Goal: Transaction & Acquisition: Purchase product/service

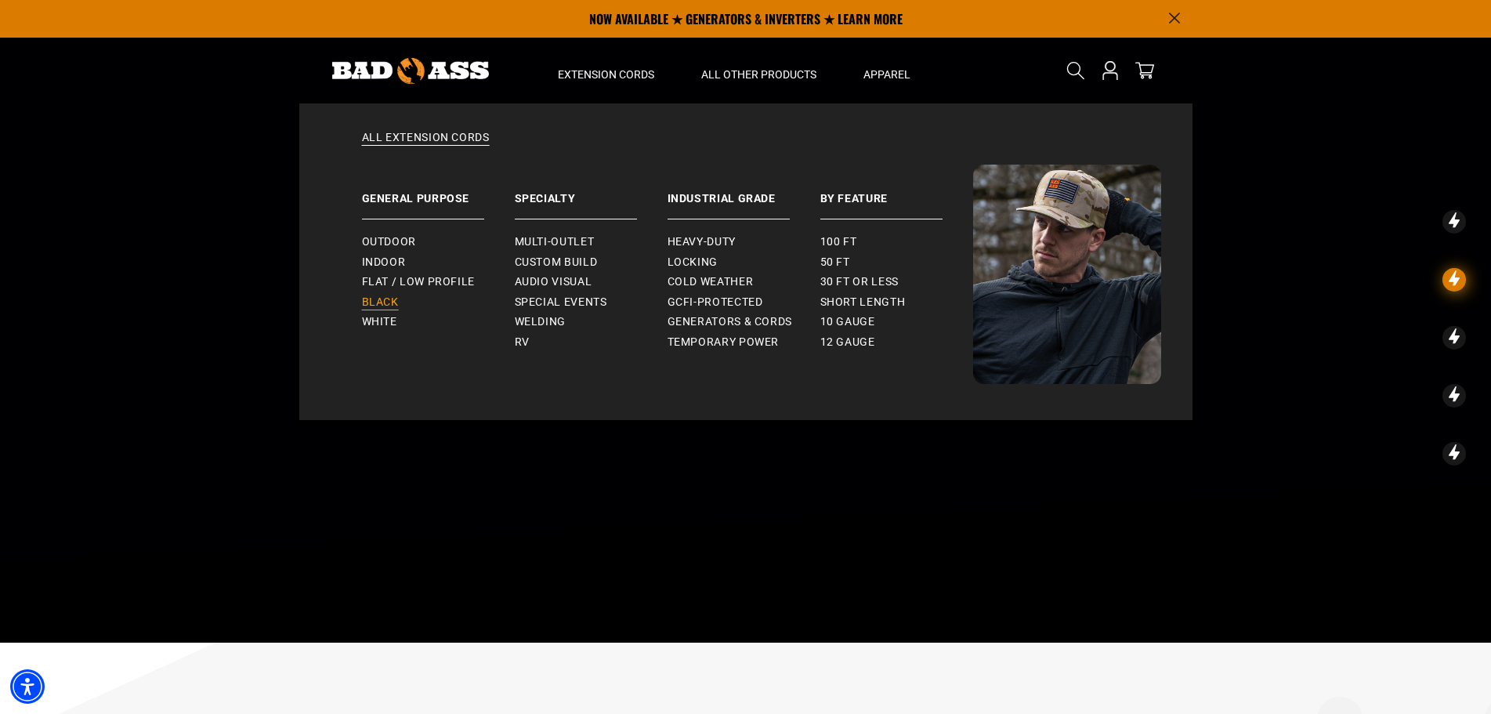
click at [383, 302] on span "Black" at bounding box center [380, 302] width 37 height 14
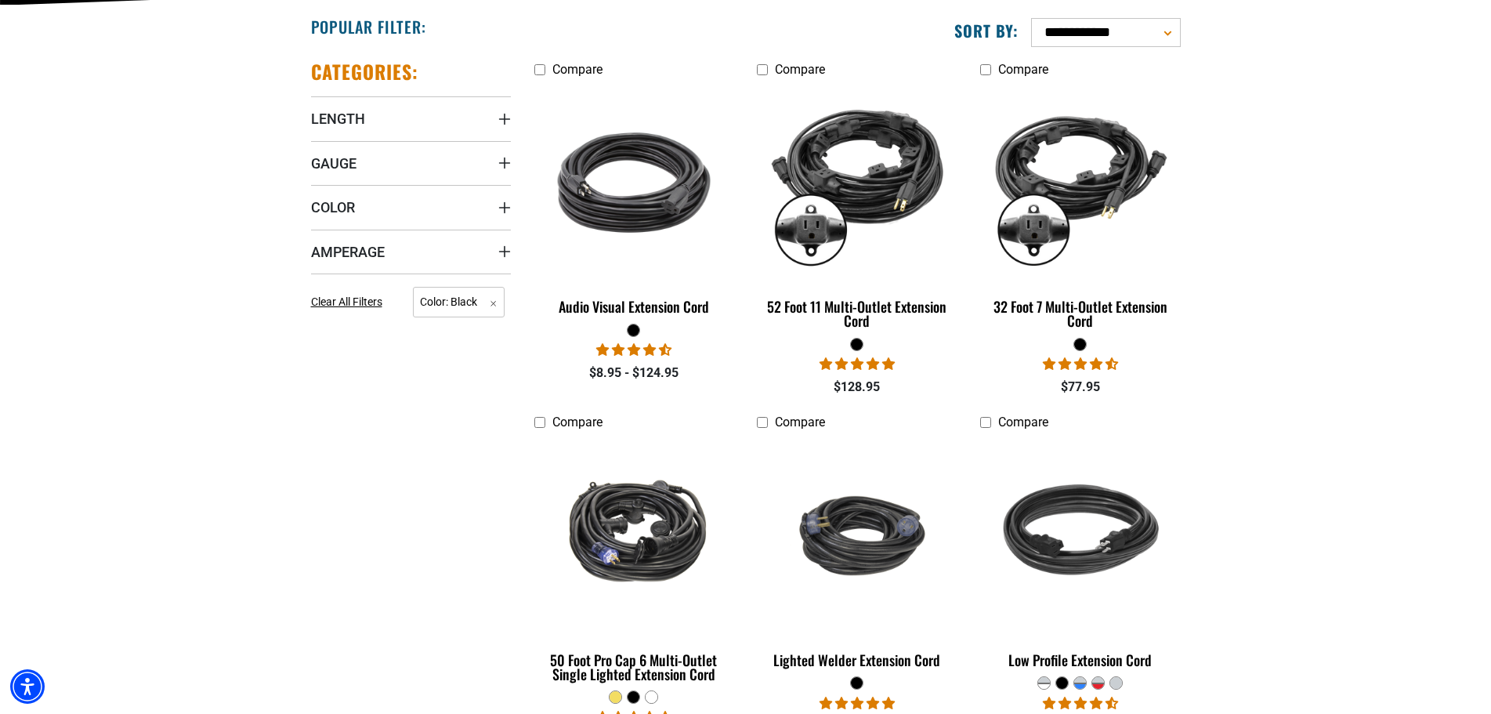
drag, startPoint x: 1284, startPoint y: 245, endPoint x: 1357, endPoint y: 230, distance: 73.6
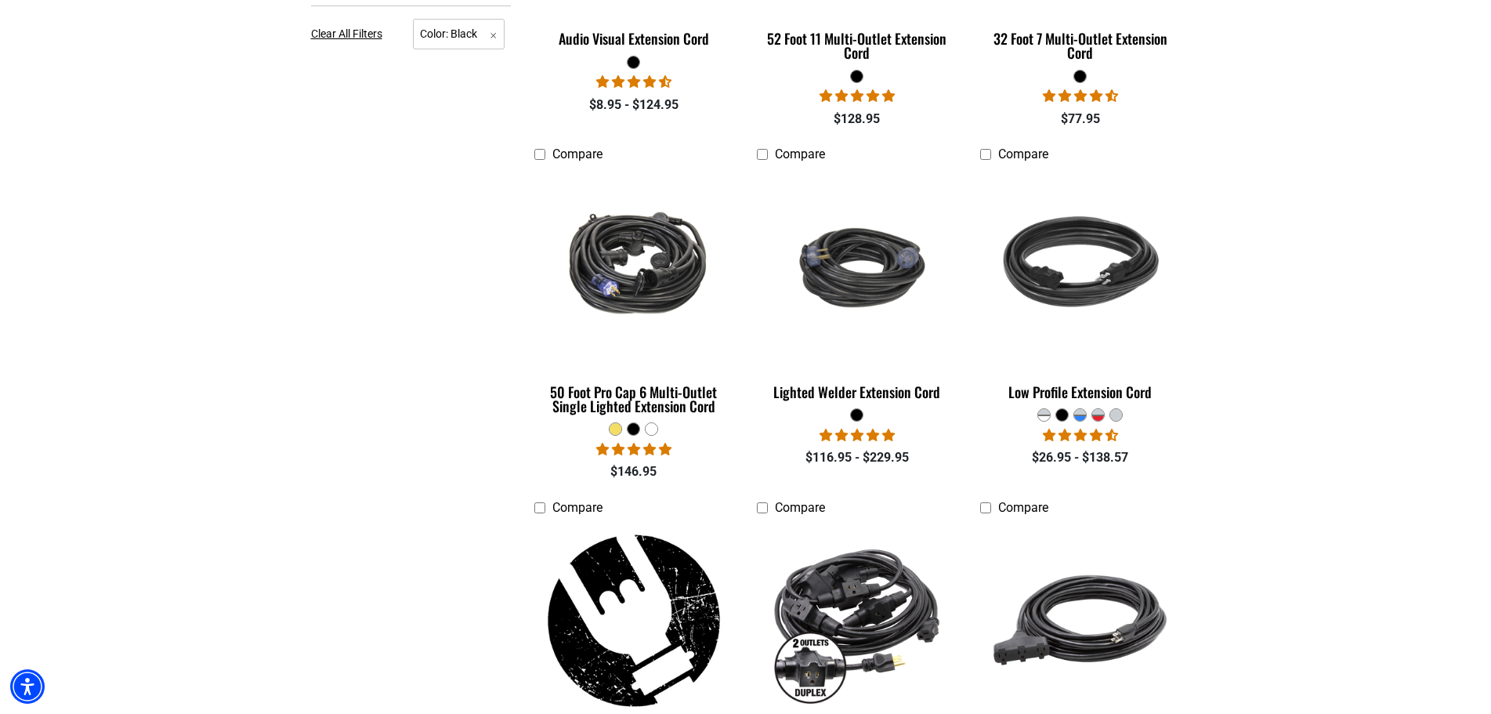
scroll to position [862, 0]
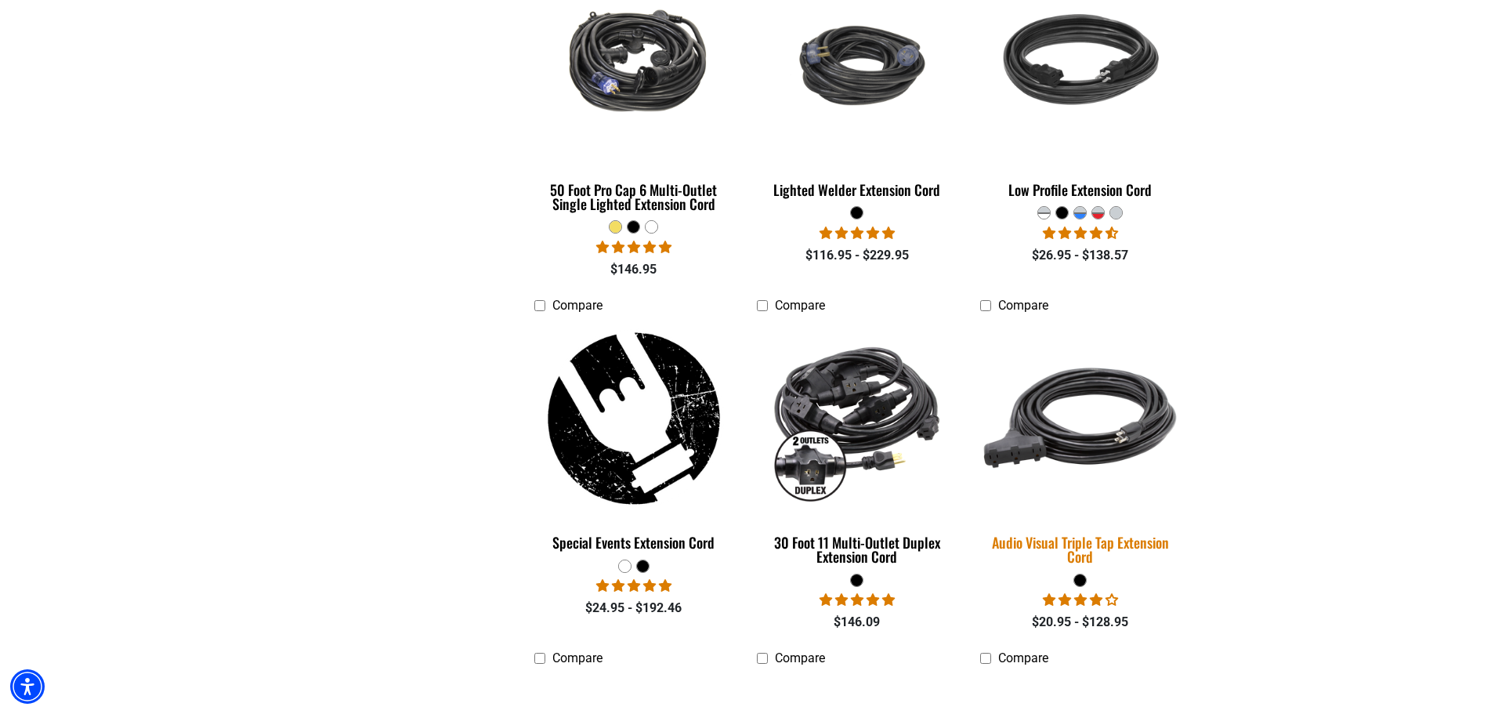
click at [1082, 453] on img at bounding box center [1080, 418] width 219 height 201
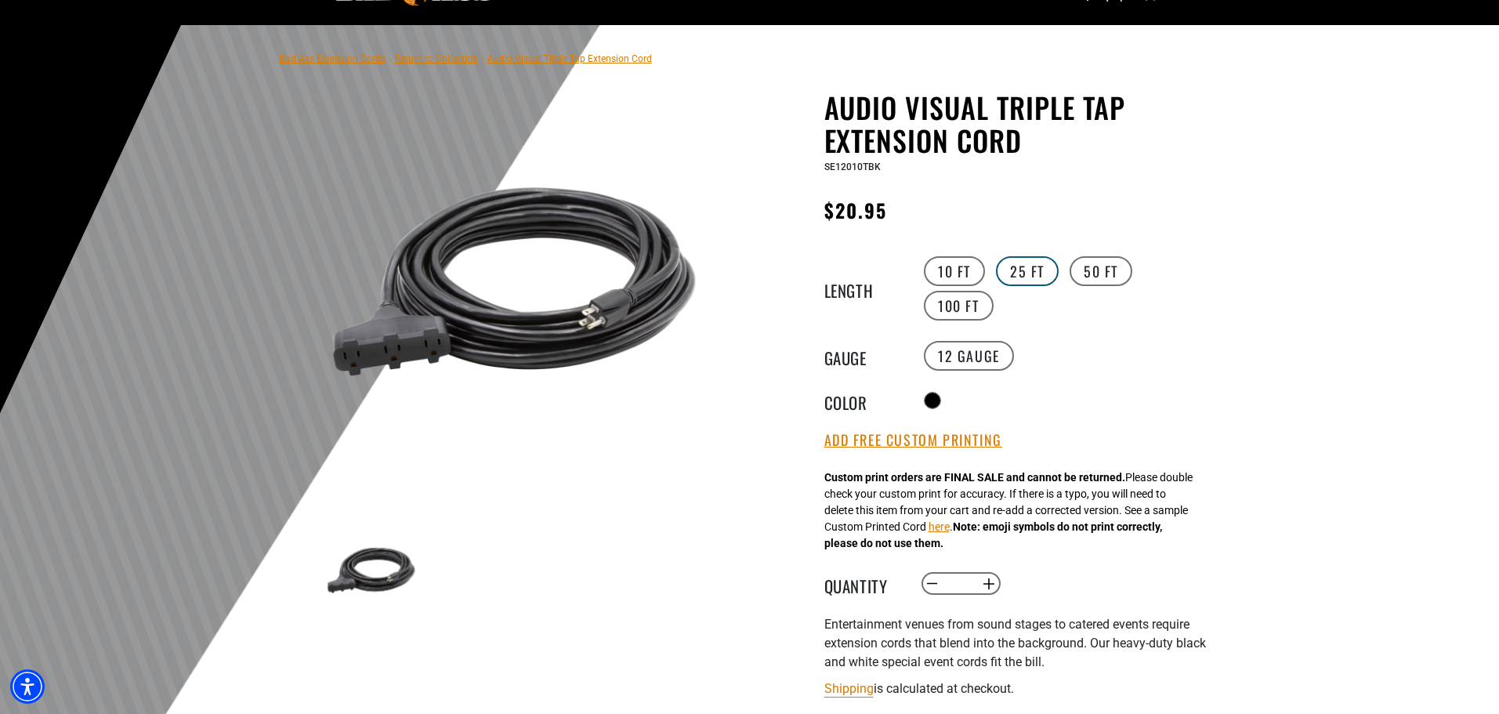
click at [1045, 275] on label "25 FT" at bounding box center [1027, 271] width 63 height 30
click at [1138, 266] on div "10 FT 25 FT 50 FT 100 FT" at bounding box center [1064, 288] width 288 height 69
click at [1112, 268] on label "50 FT" at bounding box center [1101, 271] width 63 height 30
click at [960, 260] on label "10 FT" at bounding box center [954, 271] width 61 height 30
click at [1023, 266] on label "25 FT" at bounding box center [1027, 271] width 63 height 30
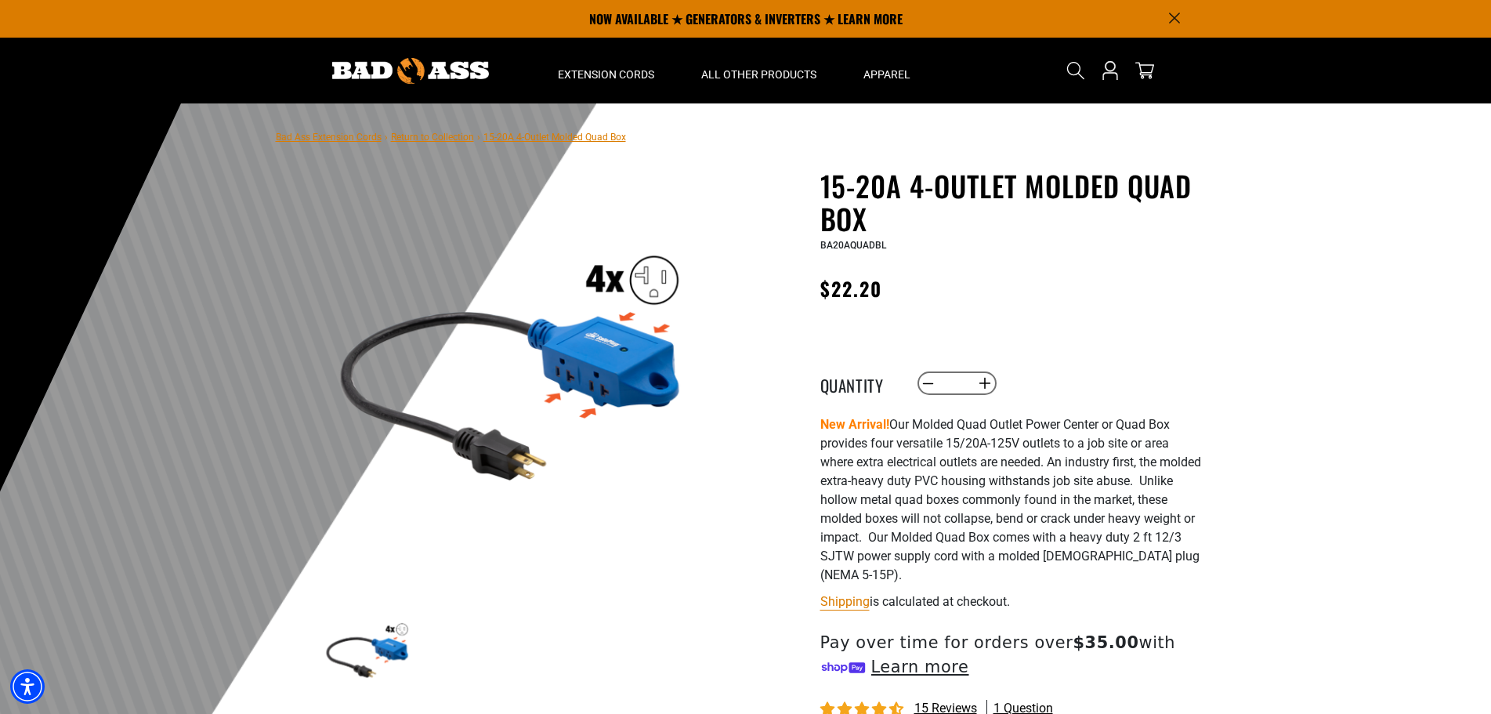
drag, startPoint x: 893, startPoint y: 297, endPoint x: 795, endPoint y: 183, distance: 150.5
click at [795, 183] on div "15-20A 4-Outlet Molded Quad Box 15-20A 4-Outlet Molded Quad Box BA20AQUADBL Reg…" at bounding box center [981, 530] width 447 height 722
click at [832, 185] on h1 "15-20A 4-Outlet Molded Quad Box" at bounding box center [1013, 202] width 384 height 66
click at [981, 534] on p "New Arrival! Our Molded Quad Outlet Power Center or Quad Box provides four vers…" at bounding box center [1013, 499] width 384 height 169
drag, startPoint x: 1038, startPoint y: 604, endPoint x: 830, endPoint y: 189, distance: 464.4
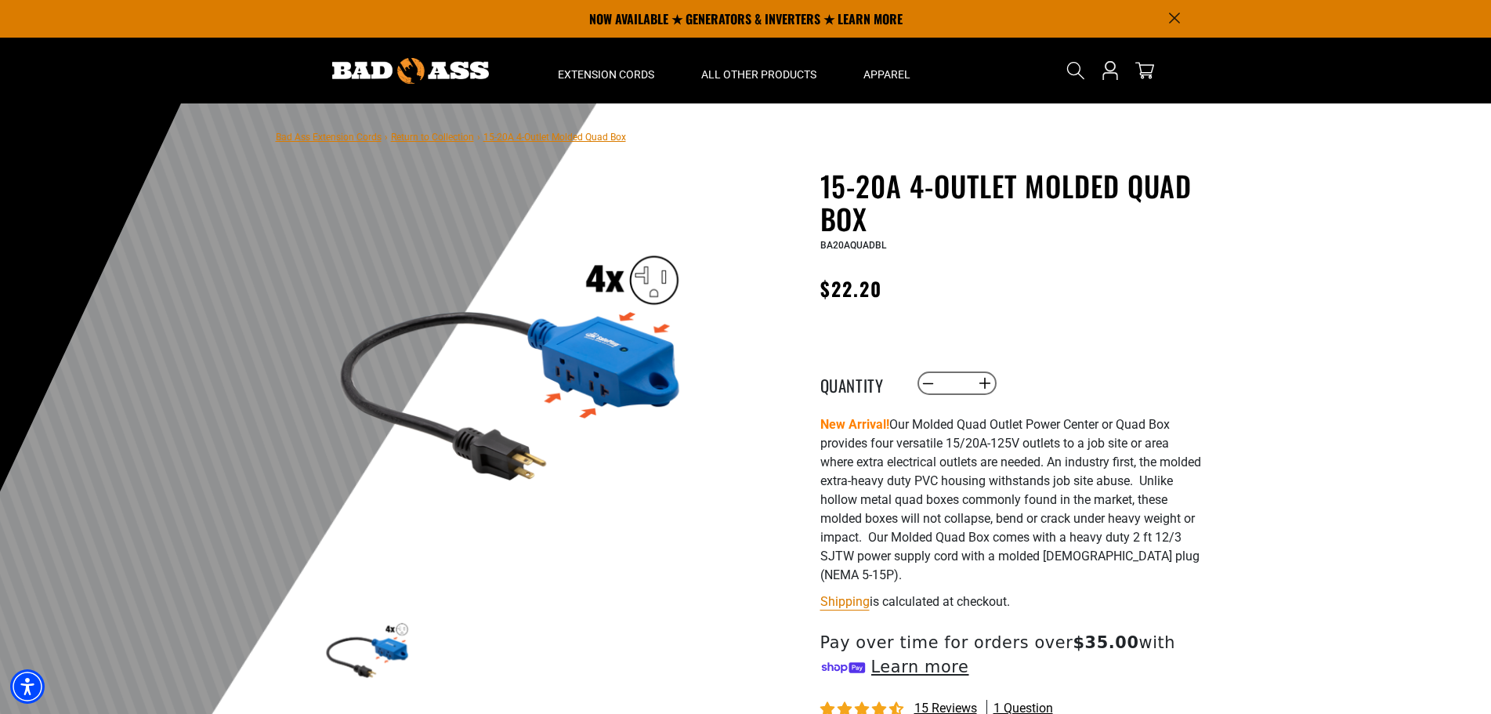
click at [830, 189] on div "15-20A 4-Outlet Molded Quad Box 15-20A 4-Outlet Molded Quad Box BA20AQUADBL Reg…" at bounding box center [1013, 518] width 384 height 698
click at [830, 188] on h1 "15-20A 4-Outlet Molded Quad Box" at bounding box center [1013, 202] width 384 height 66
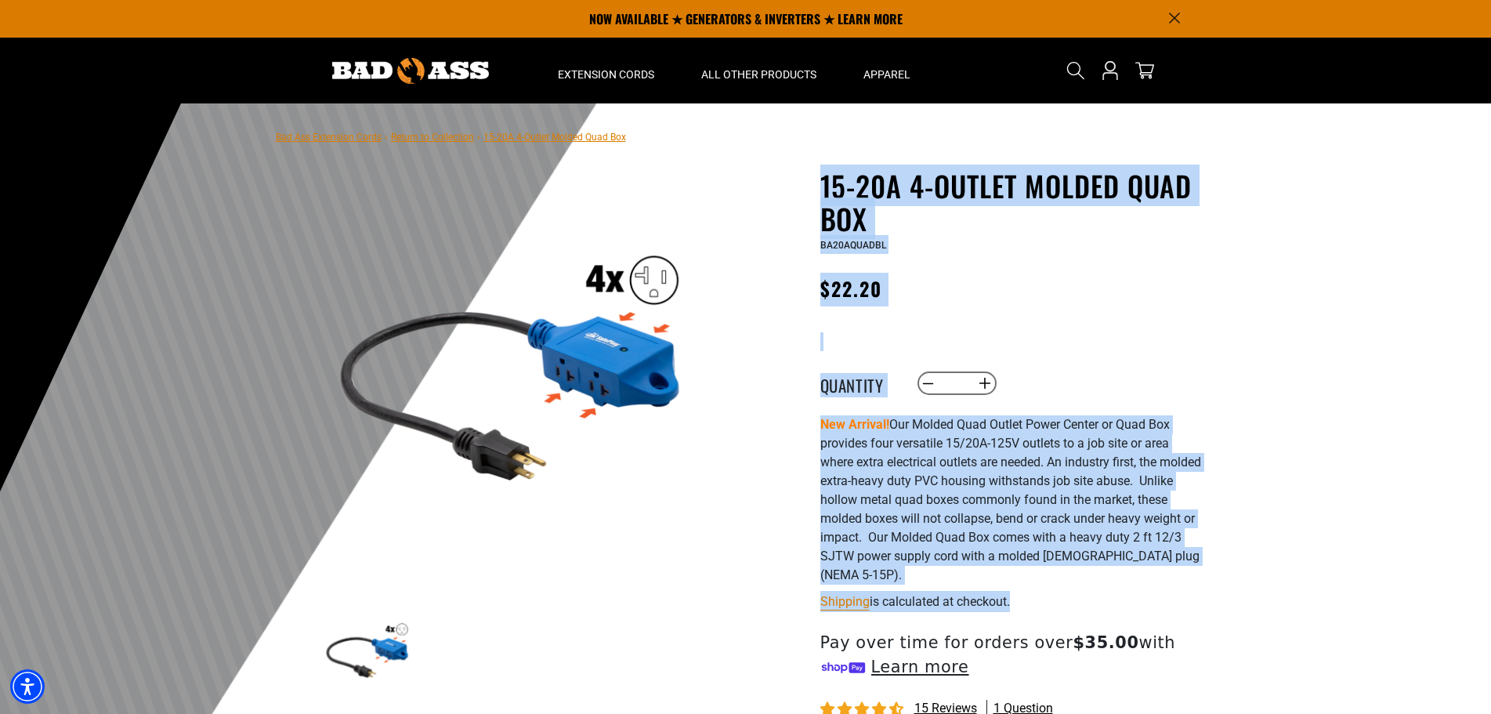
drag, startPoint x: 824, startPoint y: 183, endPoint x: 1212, endPoint y: 630, distance: 591.7
click at [1212, 630] on div "15-20A 4-Outlet Molded Quad Box 15-20A 4-Outlet Molded Quad Box BA20AQUADBL Reg…" at bounding box center [981, 530] width 470 height 722
click at [921, 528] on p "New Arrival! Our Molded Quad Outlet Power Center or Quad Box provides four vers…" at bounding box center [1013, 499] width 384 height 169
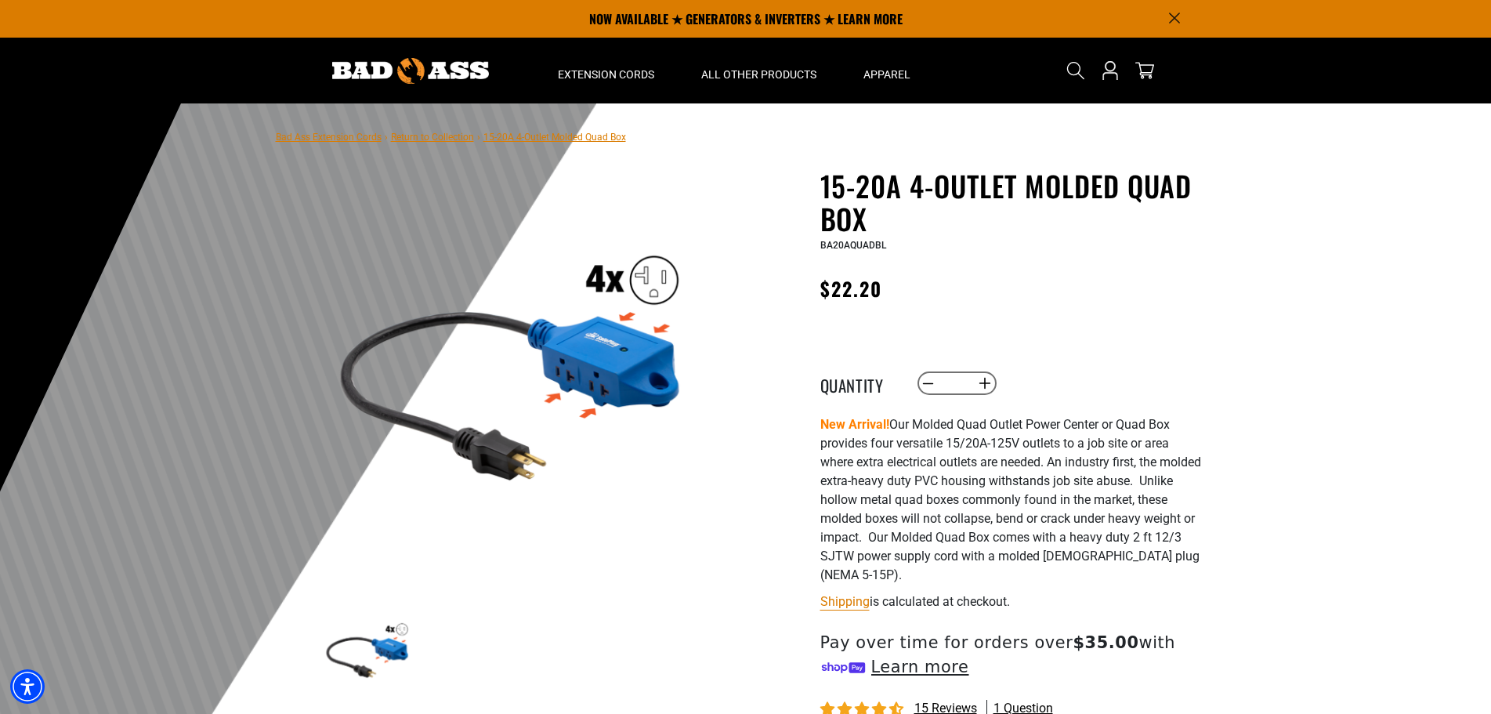
drag, startPoint x: 817, startPoint y: 185, endPoint x: 922, endPoint y: 281, distance: 143.1
click at [922, 281] on div "15-20A 4-Outlet Molded Quad Box 15-20A 4-Outlet Molded Quad Box BA20AQUADBL Reg…" at bounding box center [981, 530] width 447 height 722
click at [922, 282] on div "Regular price $22.20 Regular price Sale price 22.20 Unit price / per Sale Sold …" at bounding box center [1013, 293] width 384 height 40
drag, startPoint x: 904, startPoint y: 297, endPoint x: 796, endPoint y: 169, distance: 167.4
click at [796, 169] on div "15-20A 4-Outlet Molded Quad Box 15-20A 4-Outlet Molded Quad Box BA20AQUADBL Reg…" at bounding box center [981, 530] width 447 height 722
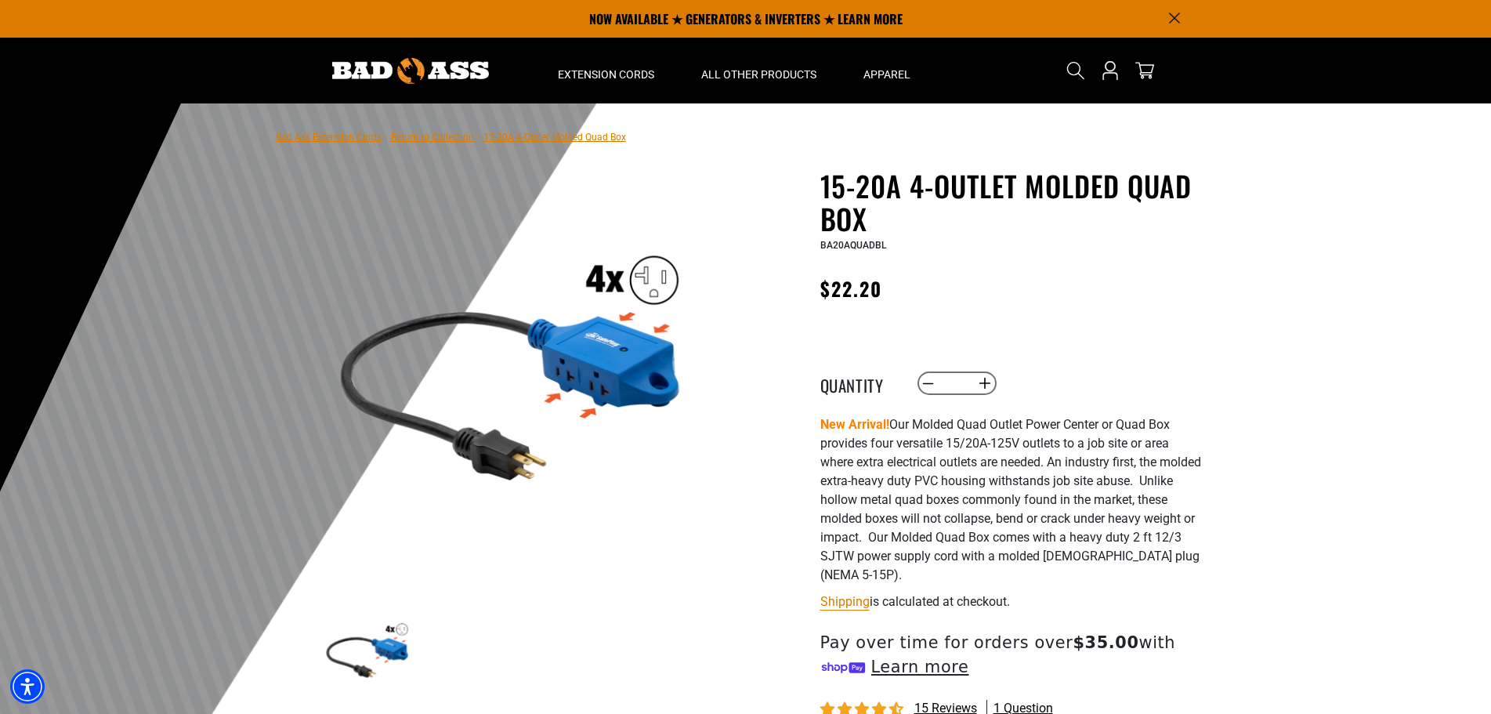
click at [837, 182] on h1 "15-20A 4-Outlet Molded Quad Box" at bounding box center [1013, 202] width 384 height 66
drag, startPoint x: 816, startPoint y: 169, endPoint x: 971, endPoint y: 291, distance: 197.1
click at [971, 291] on div "15-20A 4-Outlet Molded Quad Box 15-20A 4-Outlet Molded Quad Box BA20AQUADBL Reg…" at bounding box center [981, 530] width 447 height 722
click at [971, 291] on div "Regular price $22.20 Regular price Sale price 22.20 Unit price / per Sale Sold …" at bounding box center [1013, 293] width 384 height 40
click at [1008, 500] on p "New Arrival! Our Molded Quad Outlet Power Center or Quad Box provides four vers…" at bounding box center [1013, 499] width 384 height 169
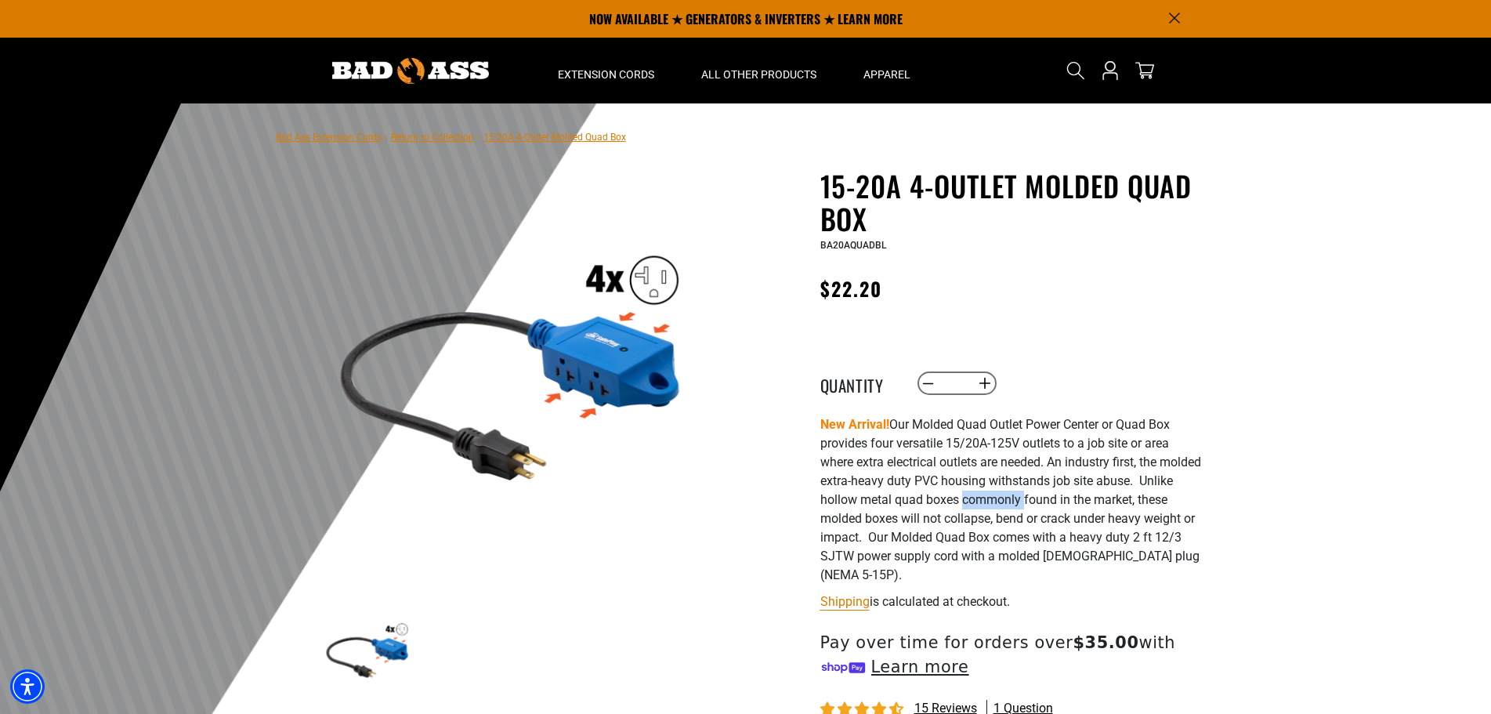
click at [1008, 500] on p "New Arrival! Our Molded Quad Outlet Power Center or Quad Box provides four vers…" at bounding box center [1013, 499] width 384 height 169
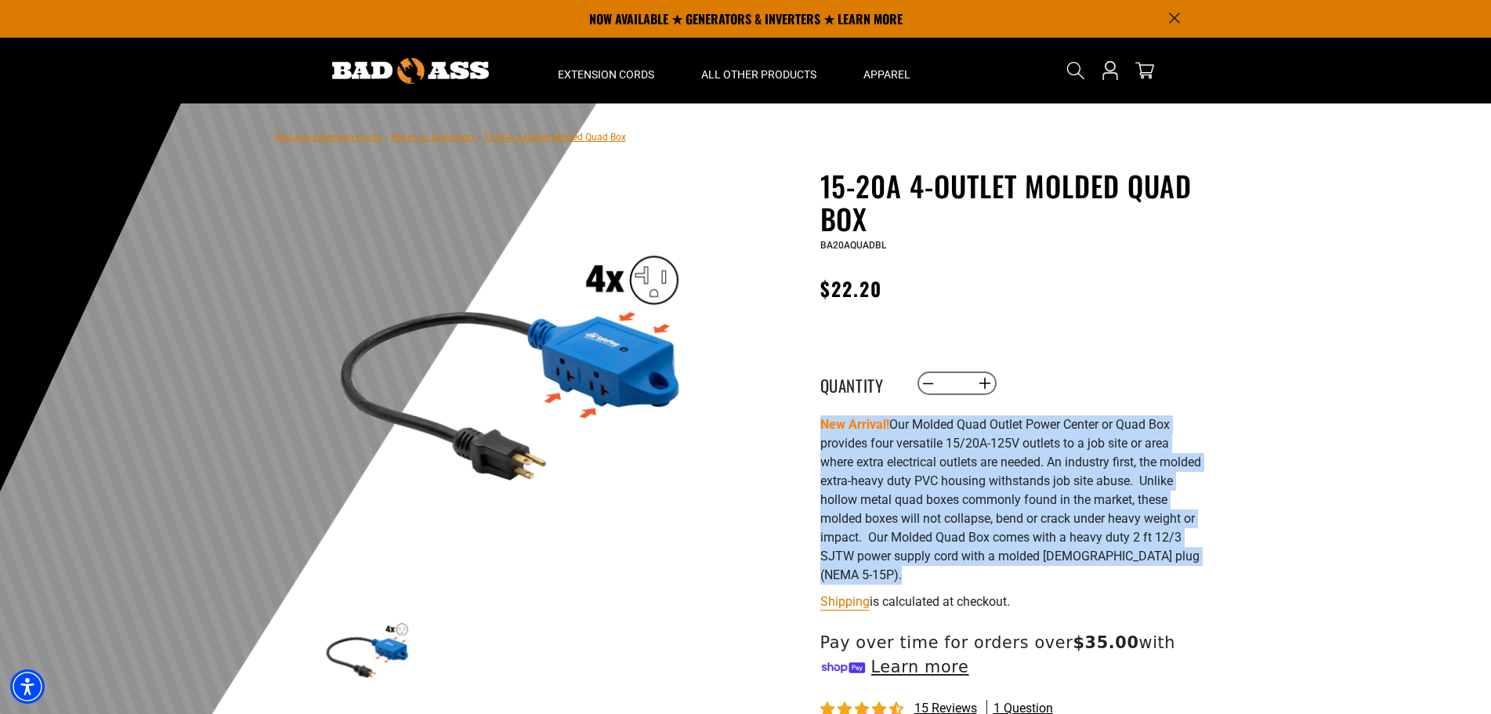
click at [1008, 500] on p "New Arrival! Our Molded Quad Outlet Power Center or Quad Box provides four vers…" at bounding box center [1013, 499] width 384 height 169
click at [1030, 474] on p "New Arrival! Our Molded Quad Outlet Power Center or Quad Box provides four vers…" at bounding box center [1013, 499] width 384 height 169
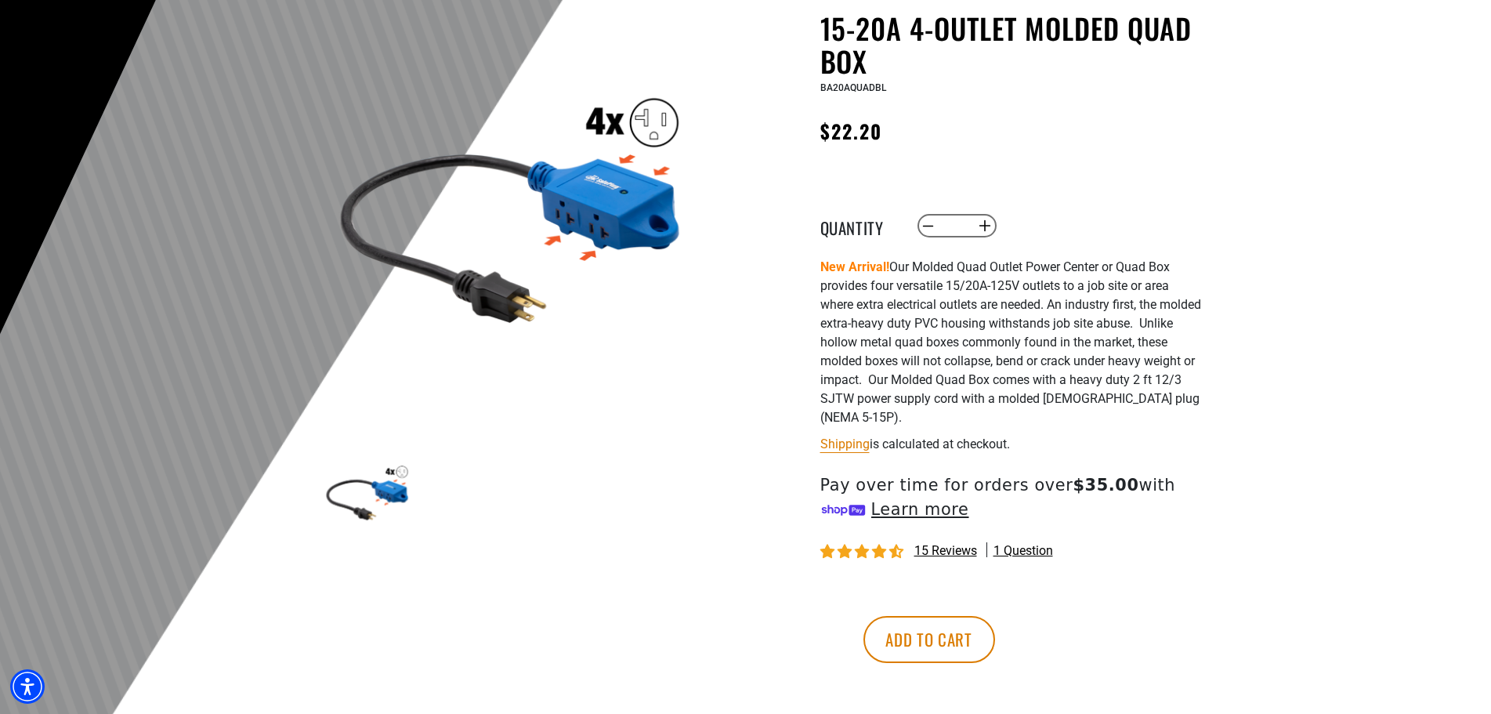
scroll to position [313, 0]
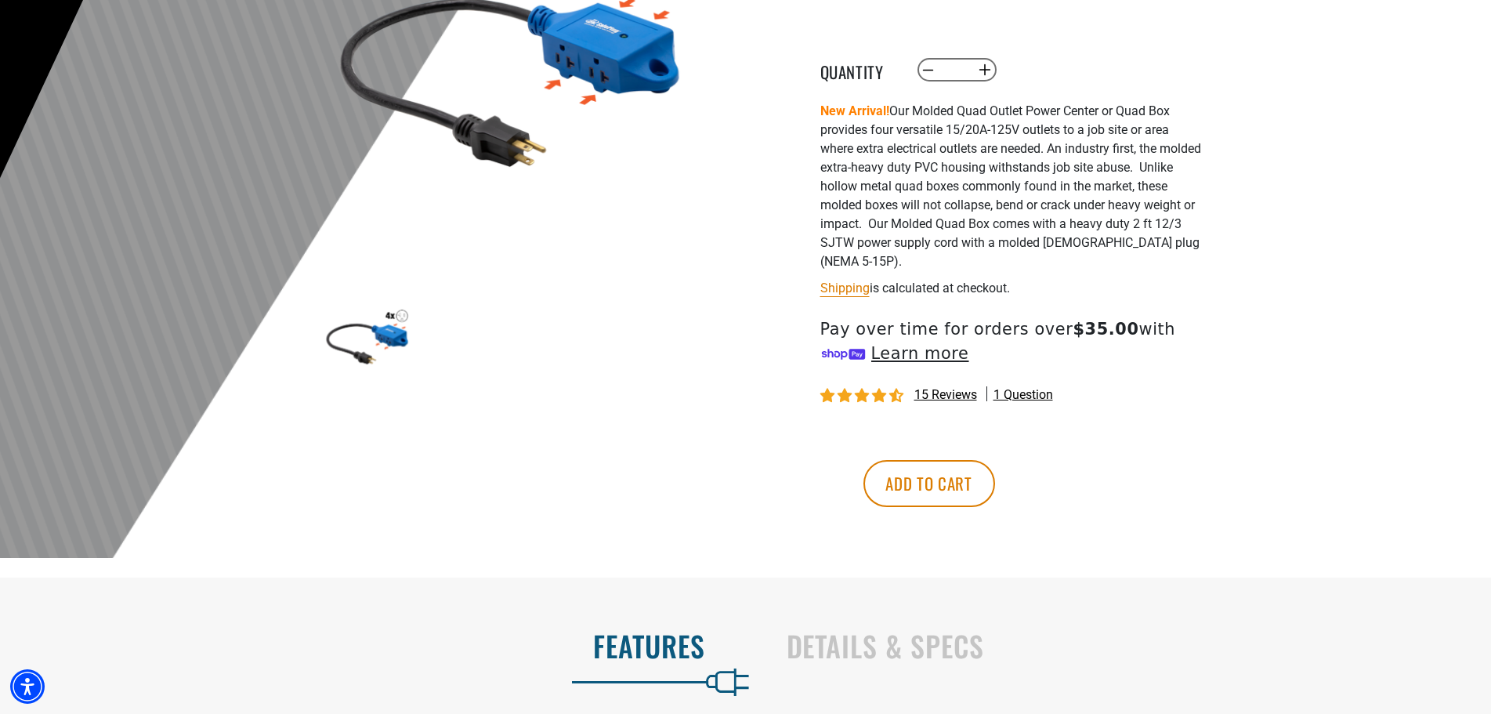
click at [392, 317] on img at bounding box center [367, 335] width 91 height 91
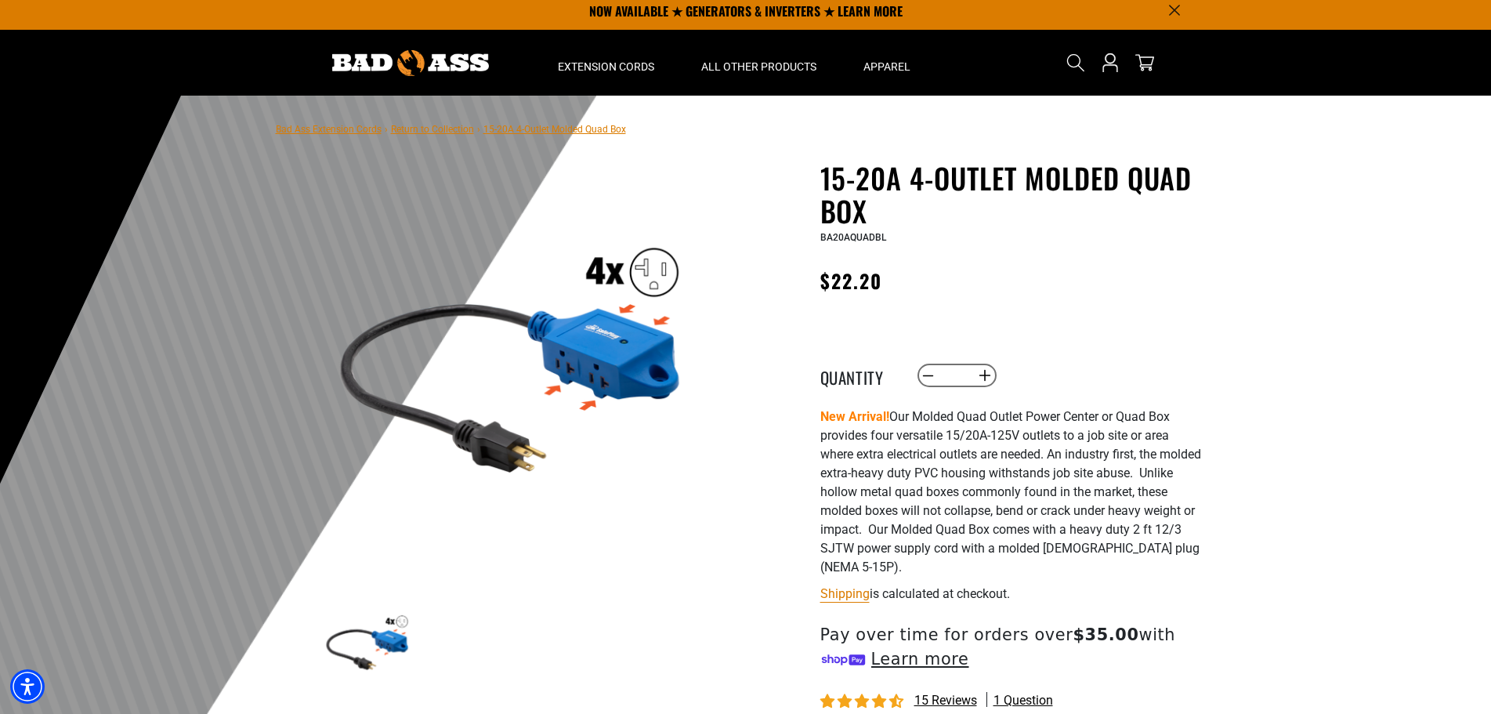
scroll to position [0, 0]
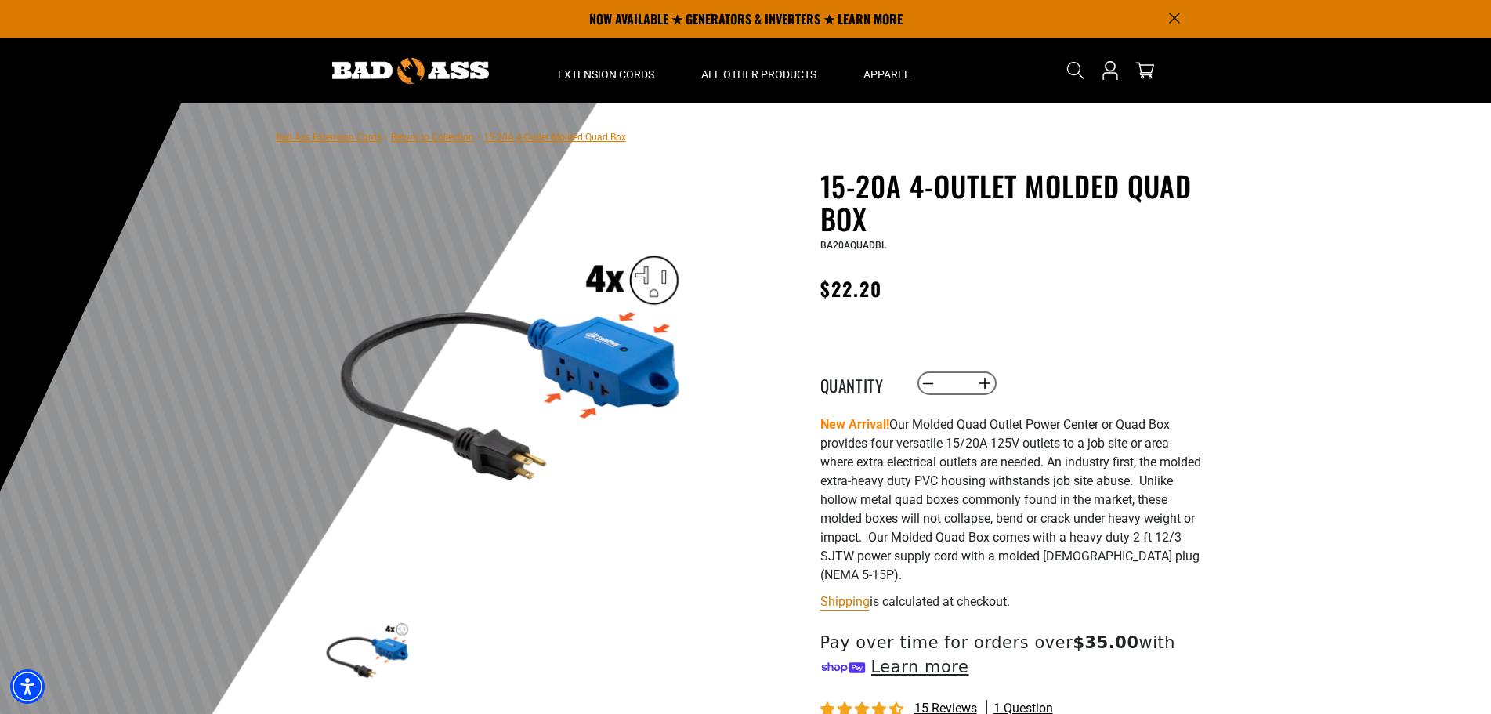
click at [448, 136] on link "Return to Collection" at bounding box center [432, 137] width 83 height 11
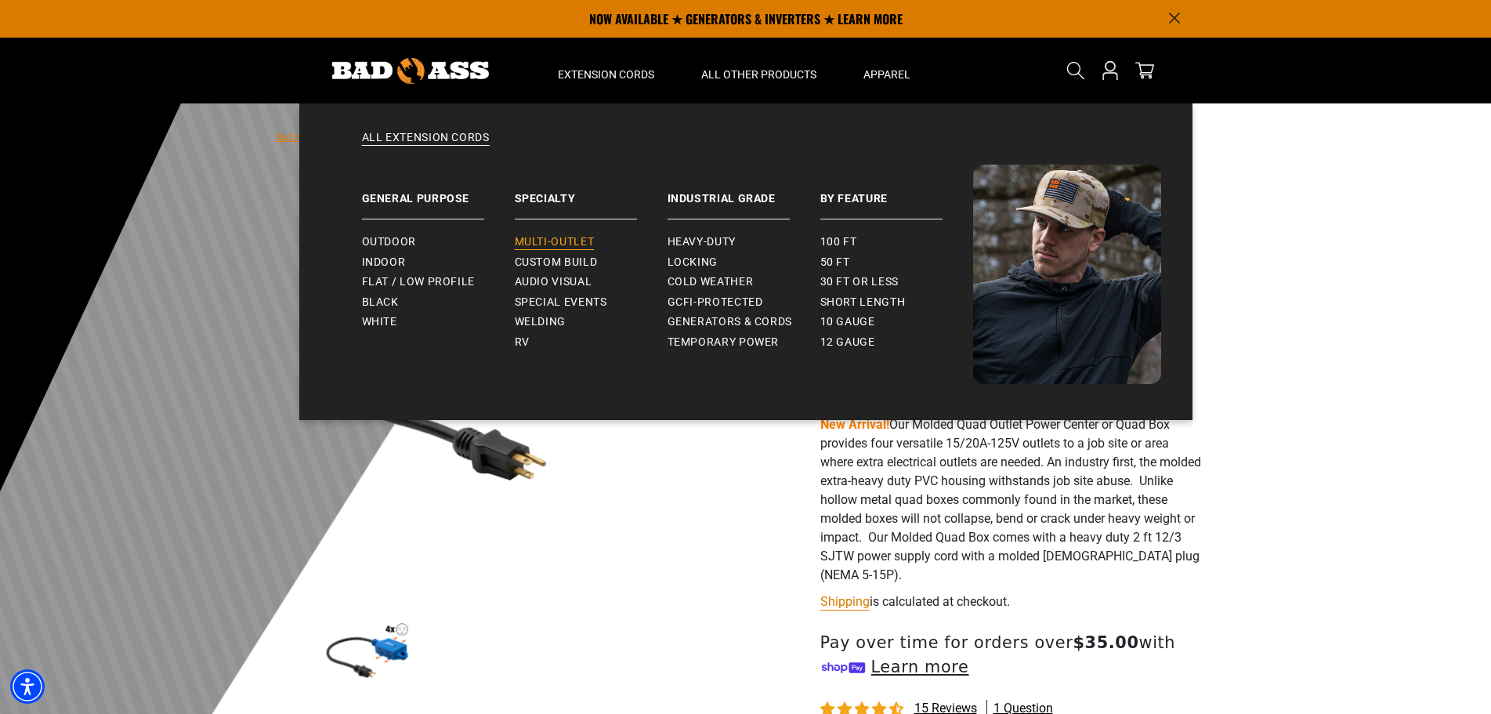
click at [539, 239] on span "Multi-Outlet" at bounding box center [555, 242] width 80 height 14
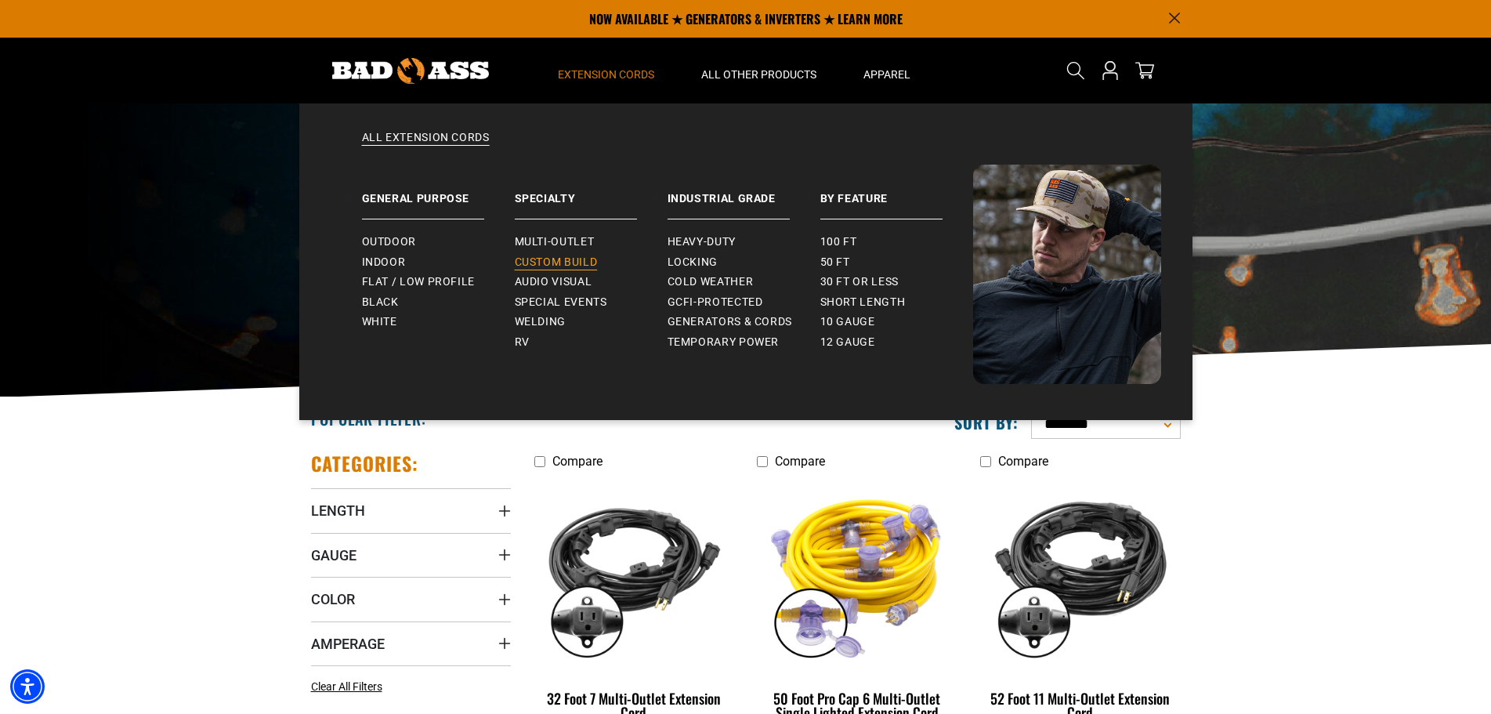
click at [592, 265] on span "Custom Build" at bounding box center [556, 262] width 83 height 14
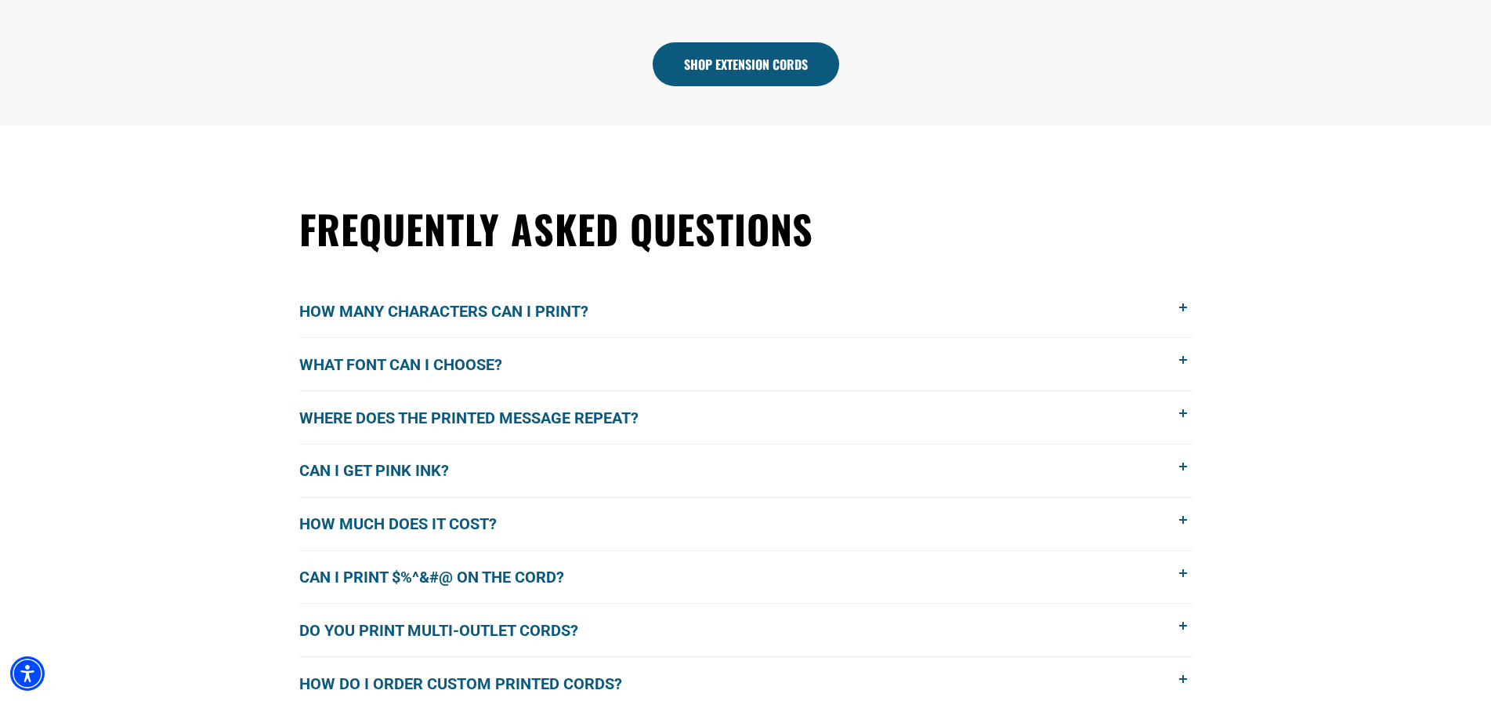
scroll to position [1161, 0]
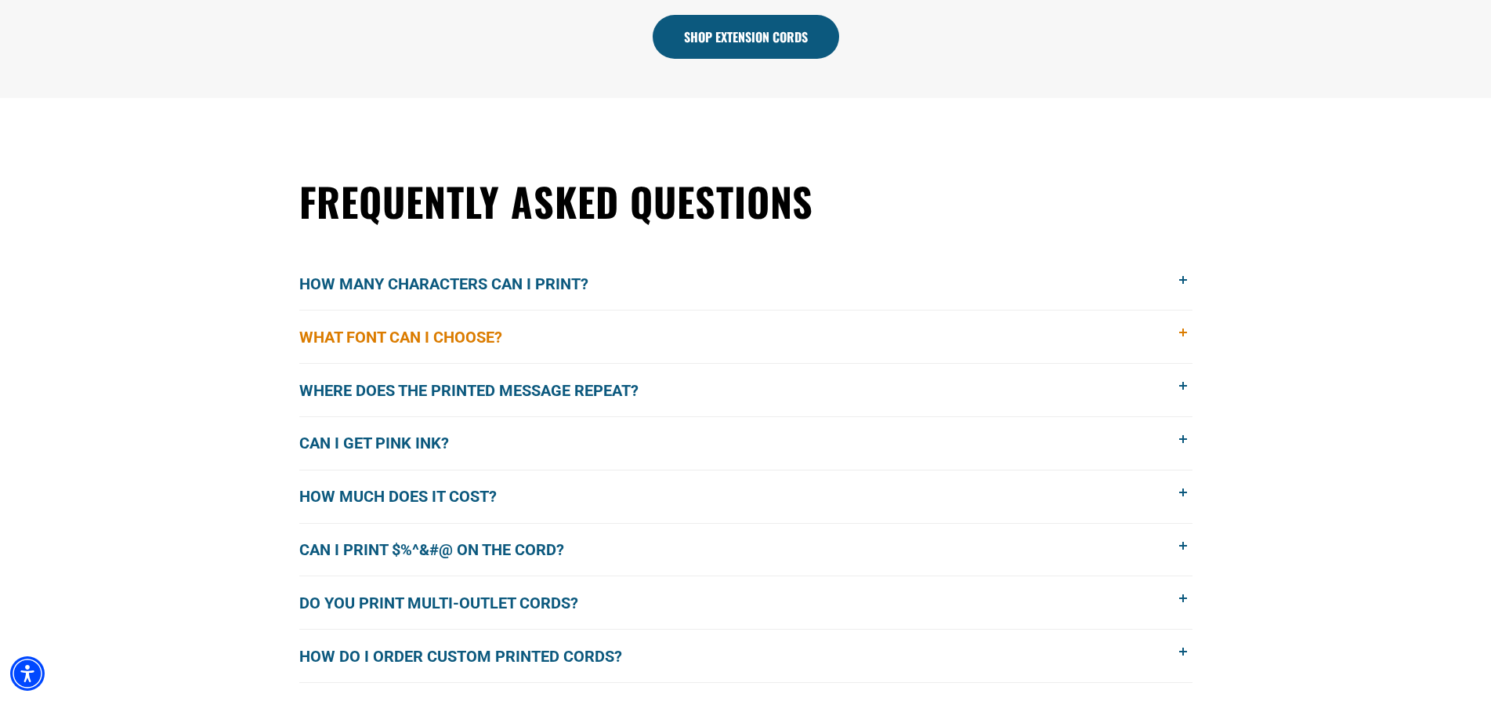
click at [629, 342] on button "What font can I choose?" at bounding box center [745, 336] width 893 height 53
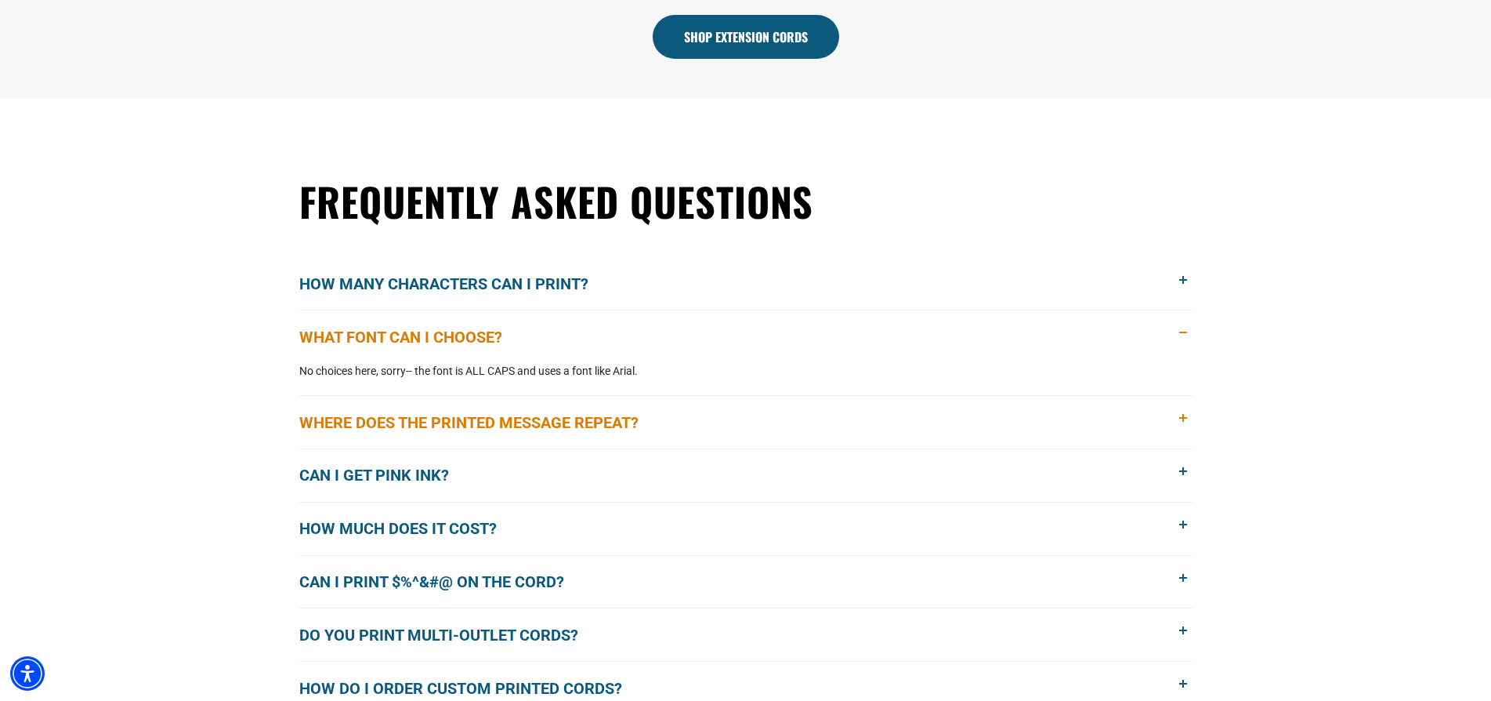
click at [331, 427] on span "Where does the printed message repeat?" at bounding box center [480, 423] width 363 height 24
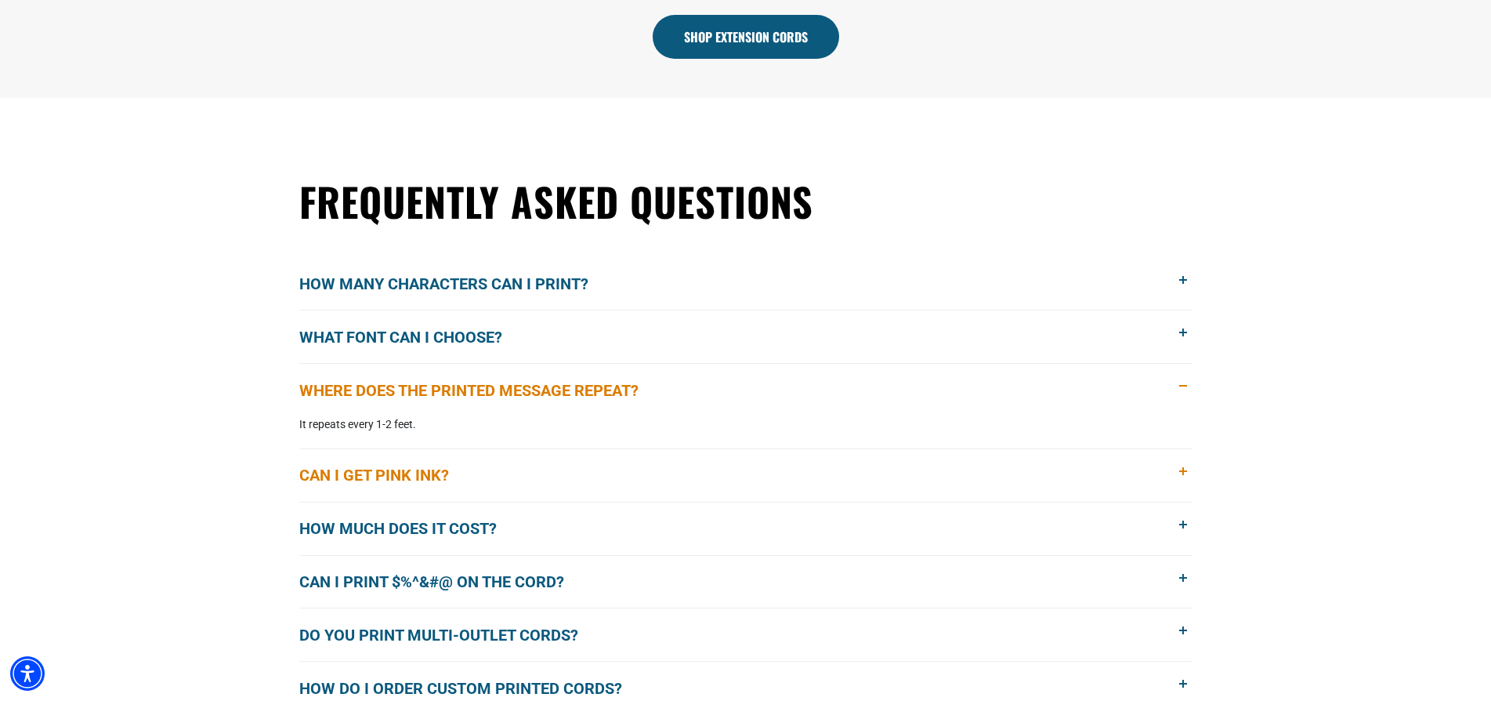
click at [318, 471] on span "Can I get pink ink?" at bounding box center [385, 475] width 173 height 24
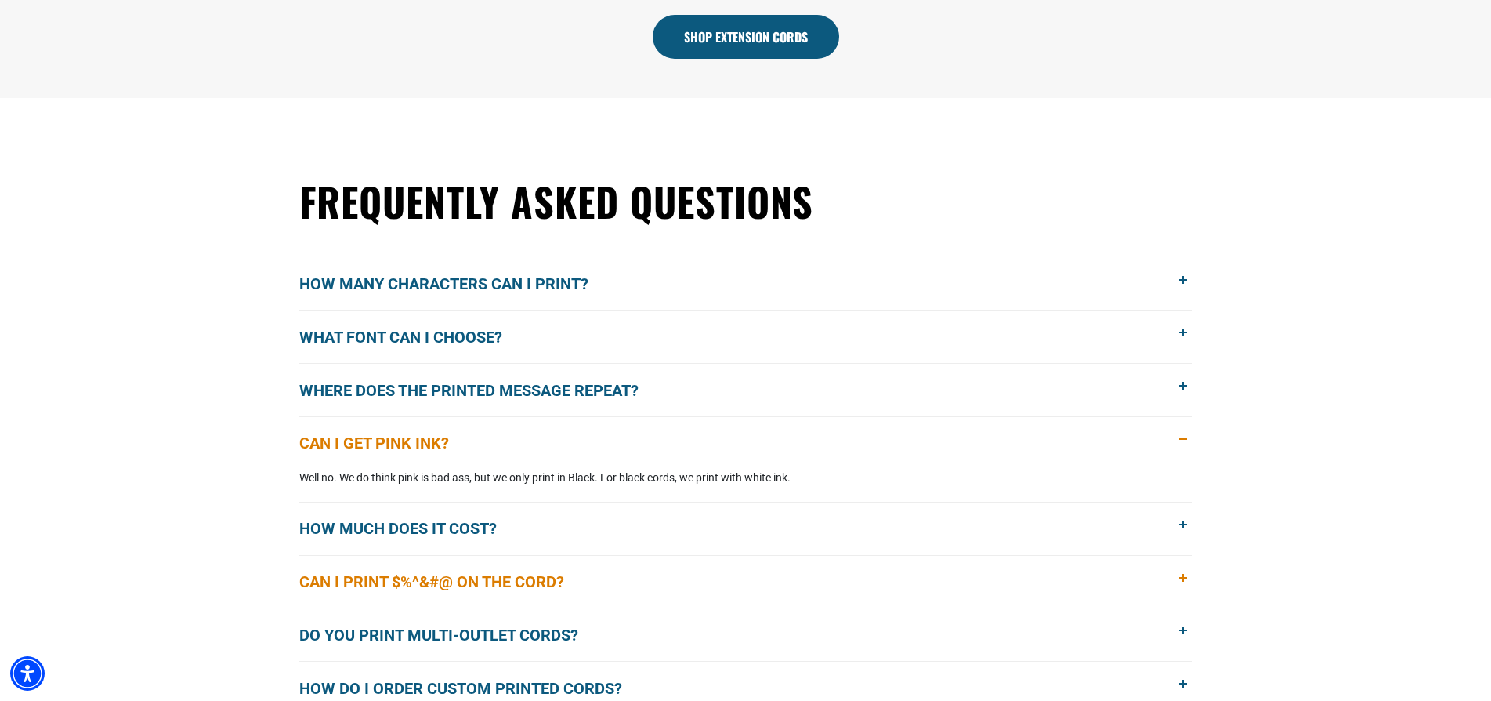
click at [426, 587] on span "Can I print $%^&#@ on the cord?" at bounding box center [443, 582] width 288 height 24
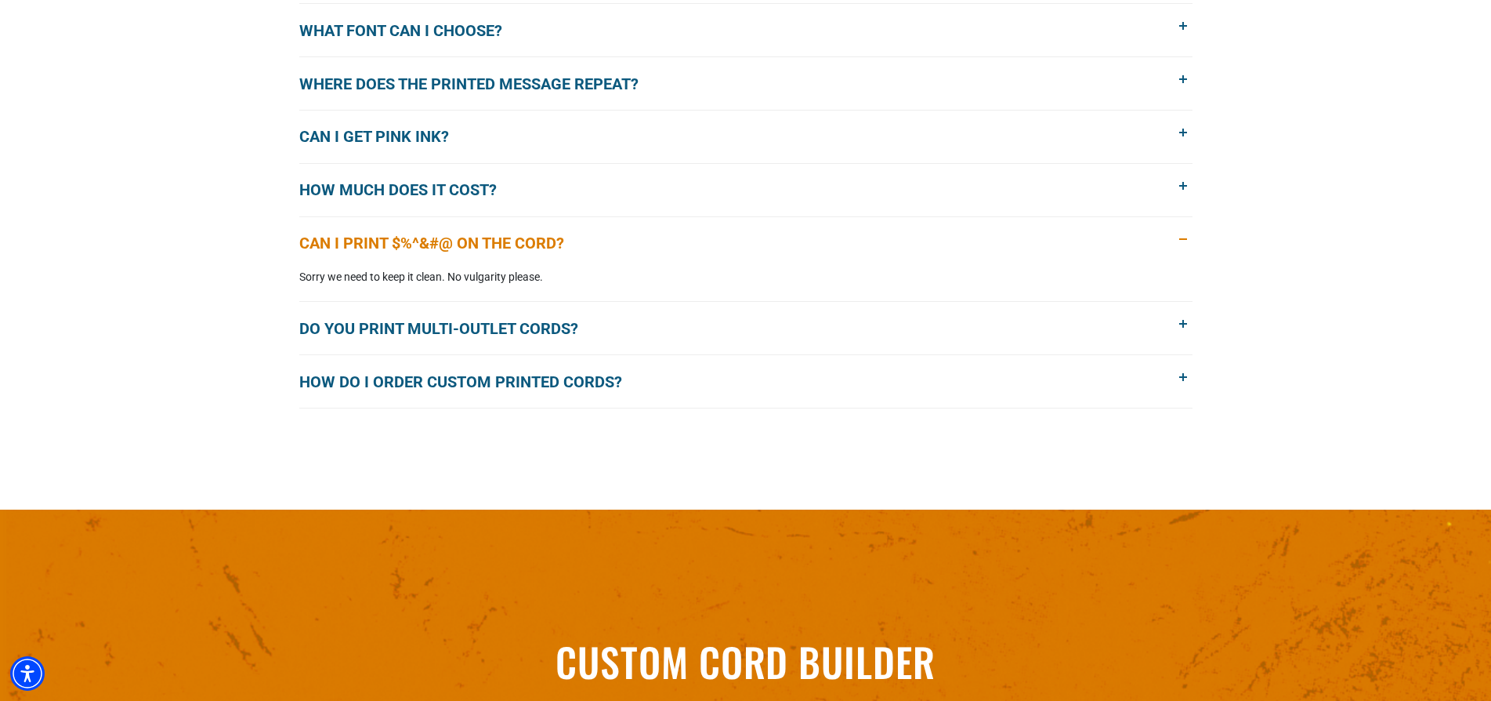
scroll to position [1474, 0]
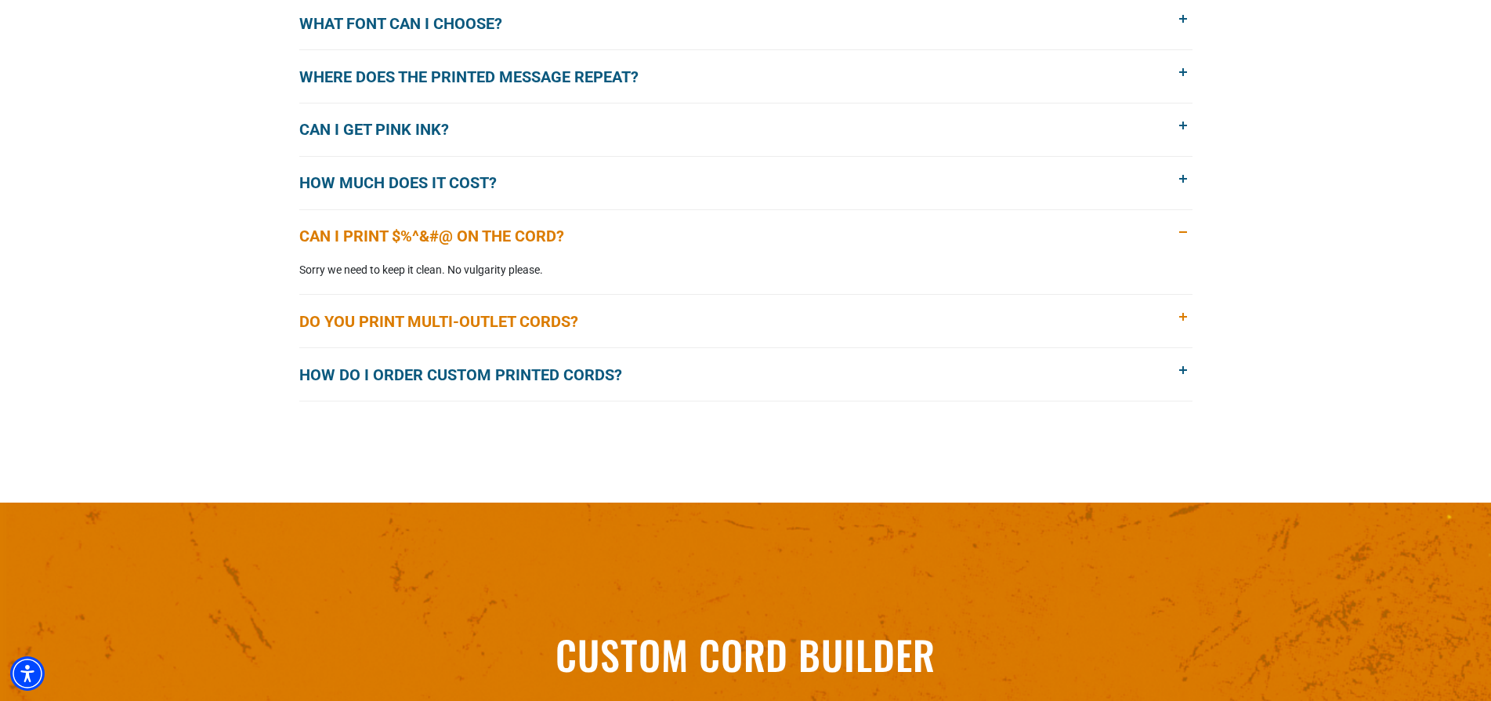
click at [478, 328] on span "Do you print multi-outlet cords?" at bounding box center [450, 322] width 302 height 24
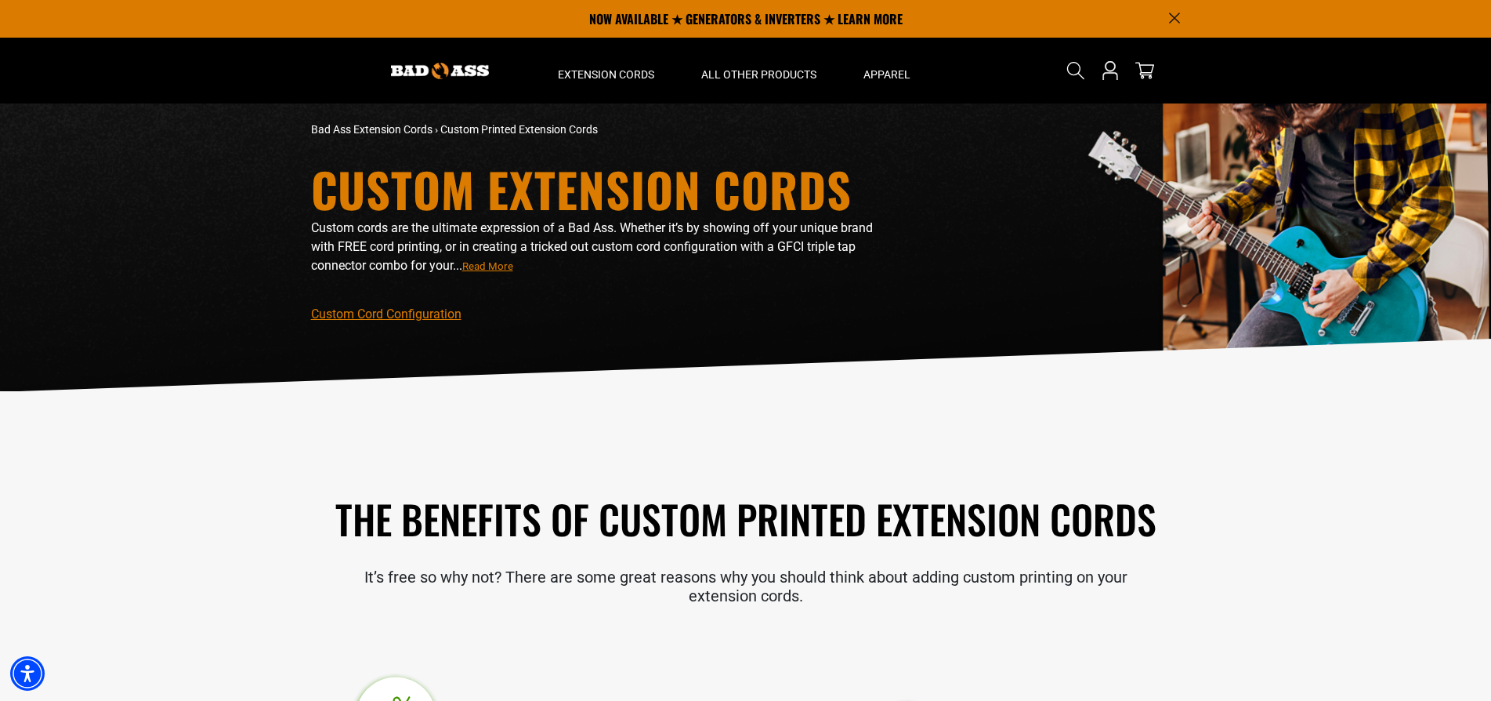
scroll to position [0, 0]
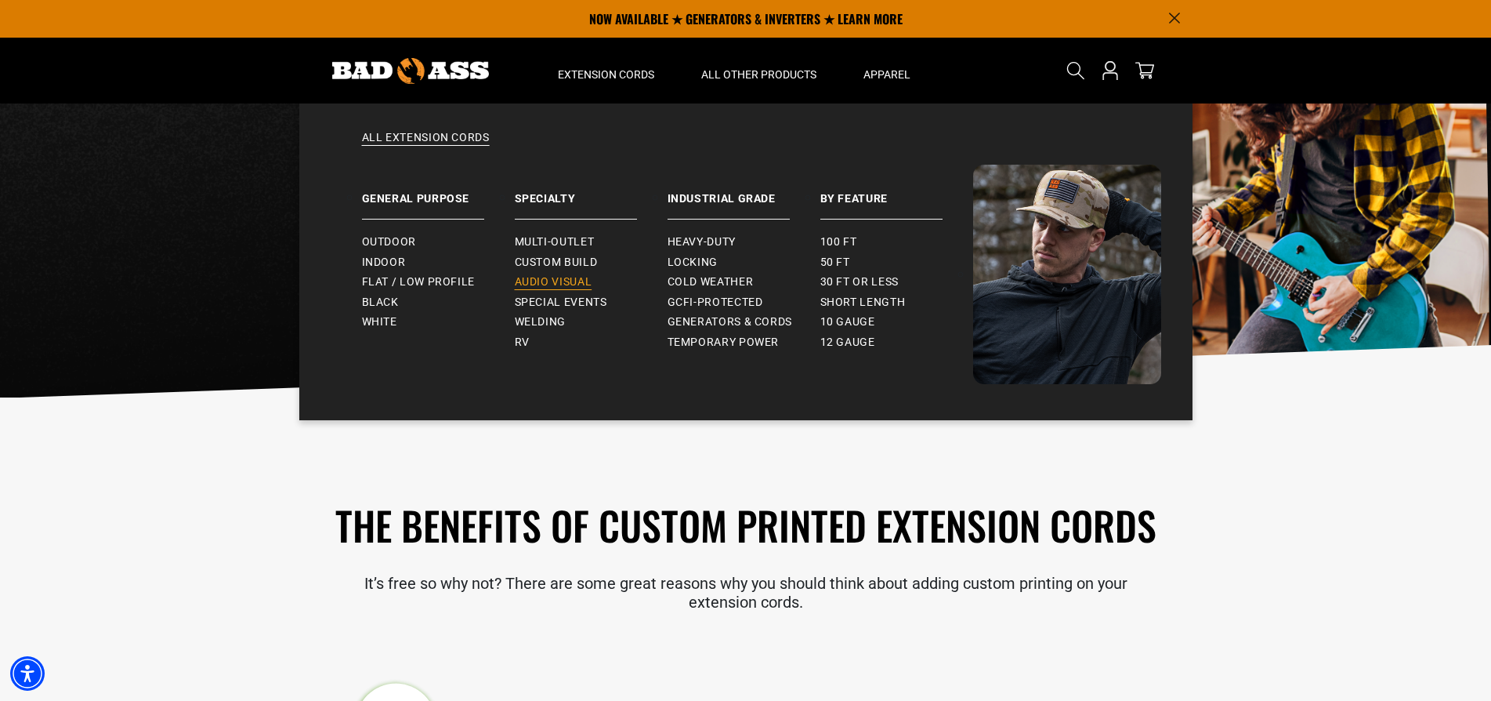
click at [566, 277] on span "Audio Visual" at bounding box center [554, 282] width 78 height 14
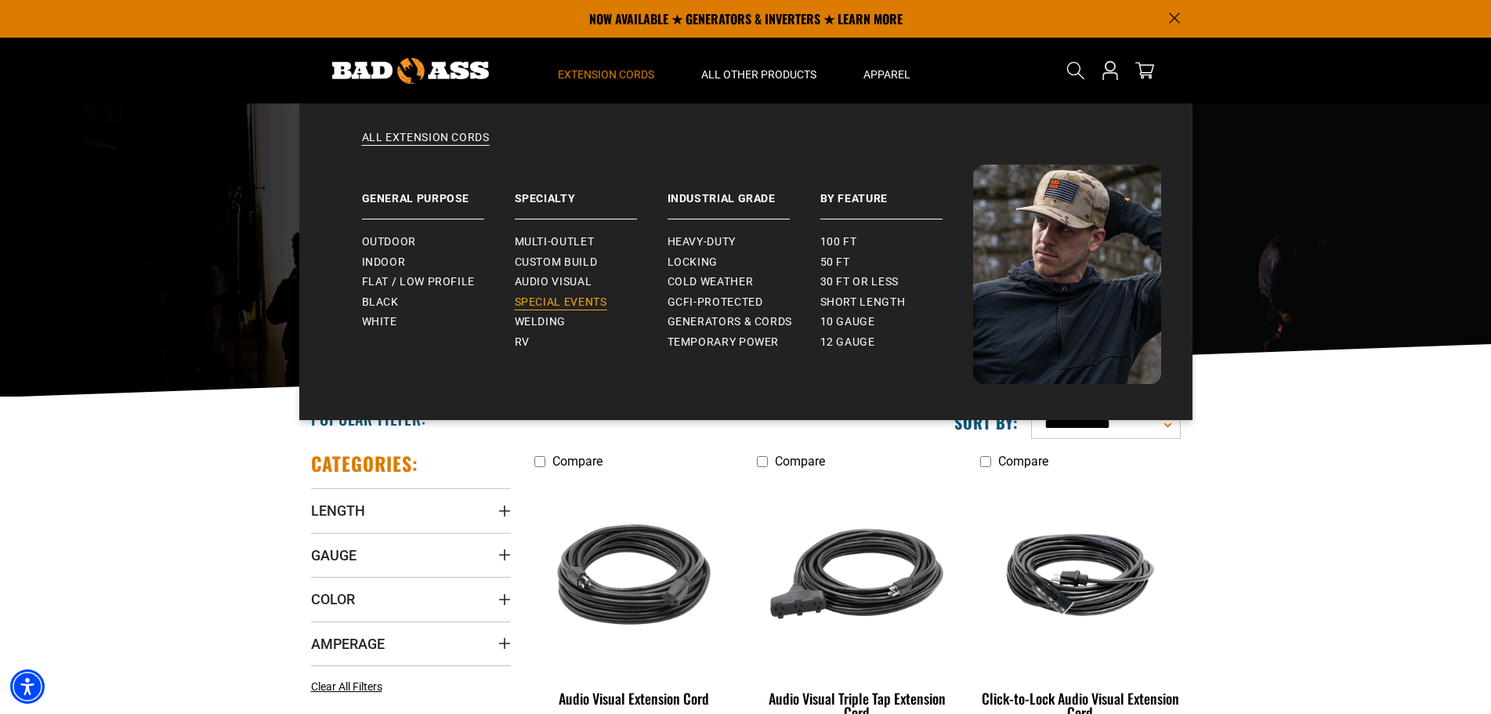
click at [585, 304] on span "Special Events" at bounding box center [561, 302] width 92 height 14
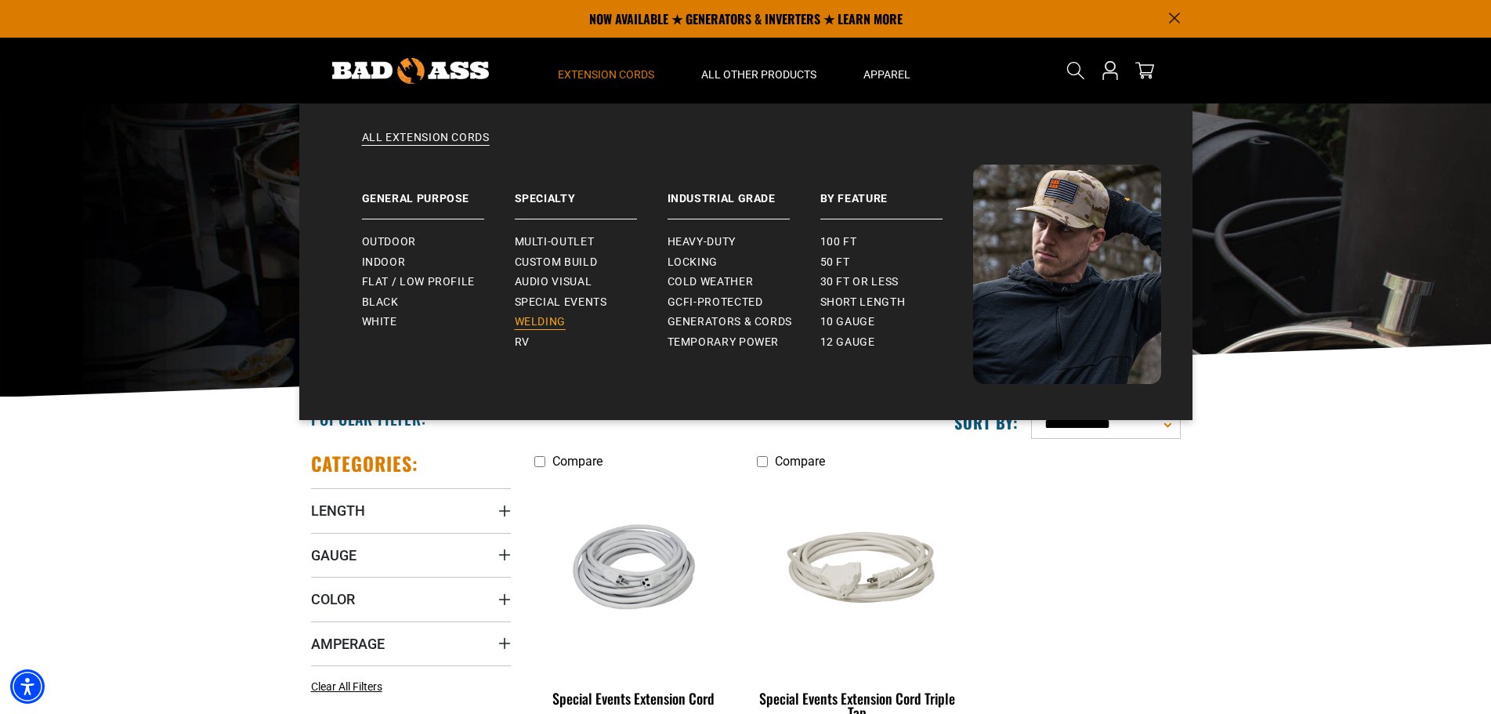
click at [552, 321] on span "Welding" at bounding box center [540, 322] width 51 height 14
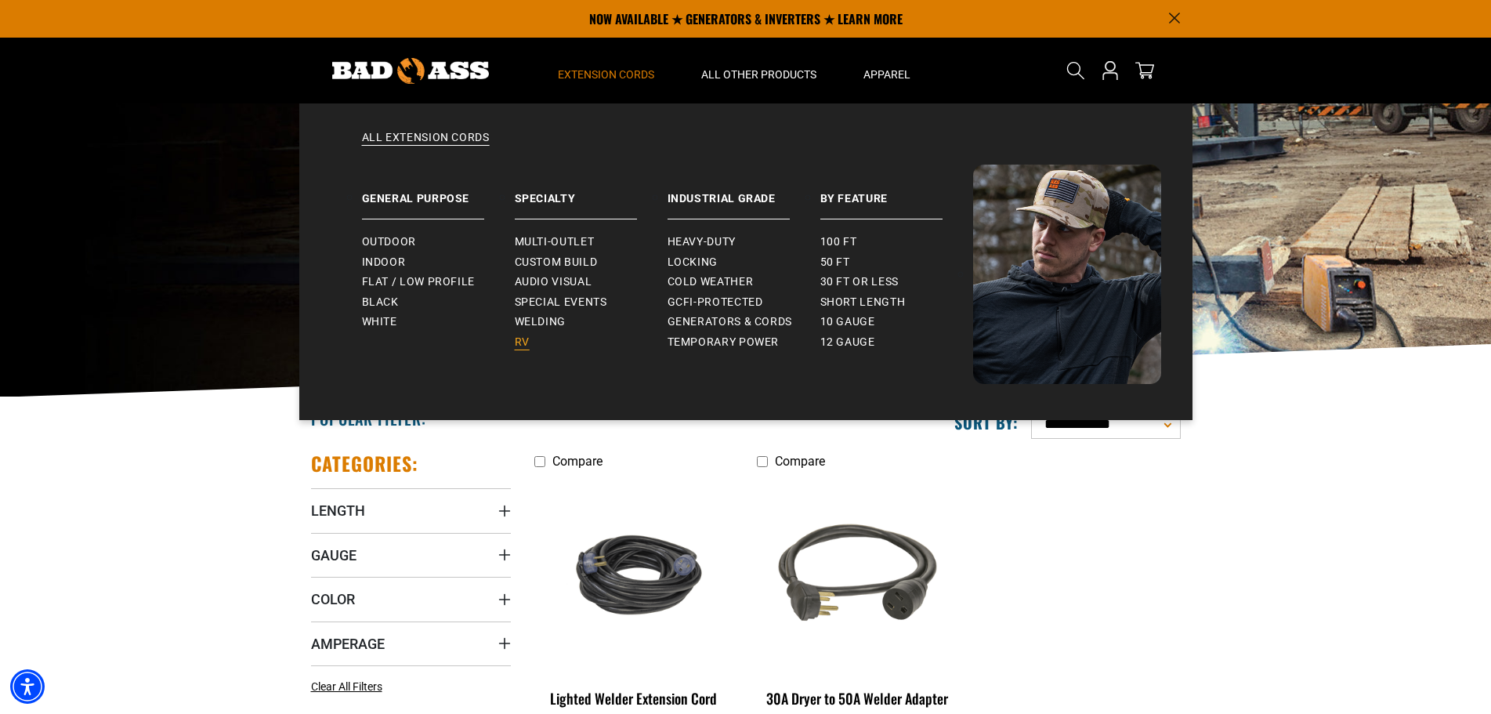
click at [538, 339] on link "RV" at bounding box center [591, 342] width 153 height 20
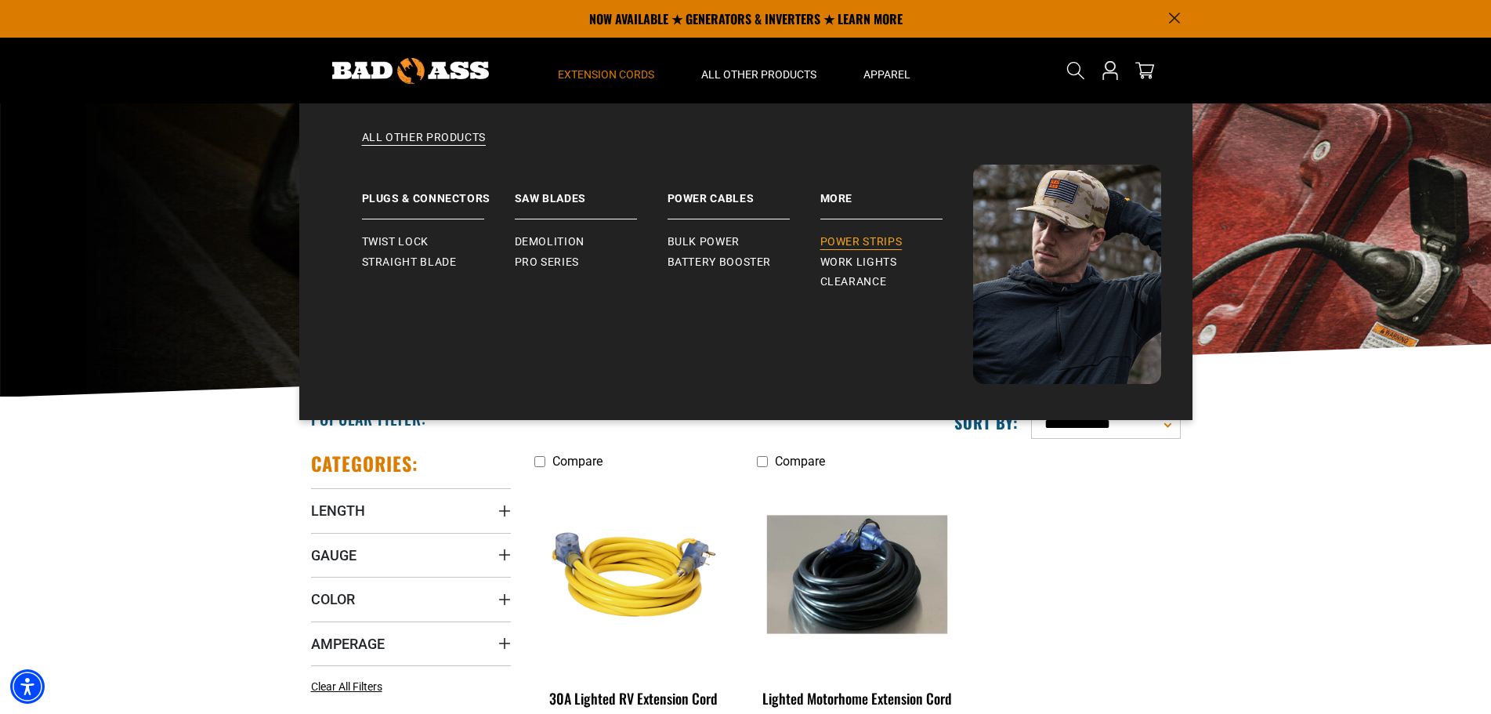
click at [870, 237] on span "Power Strips" at bounding box center [862, 242] width 82 height 14
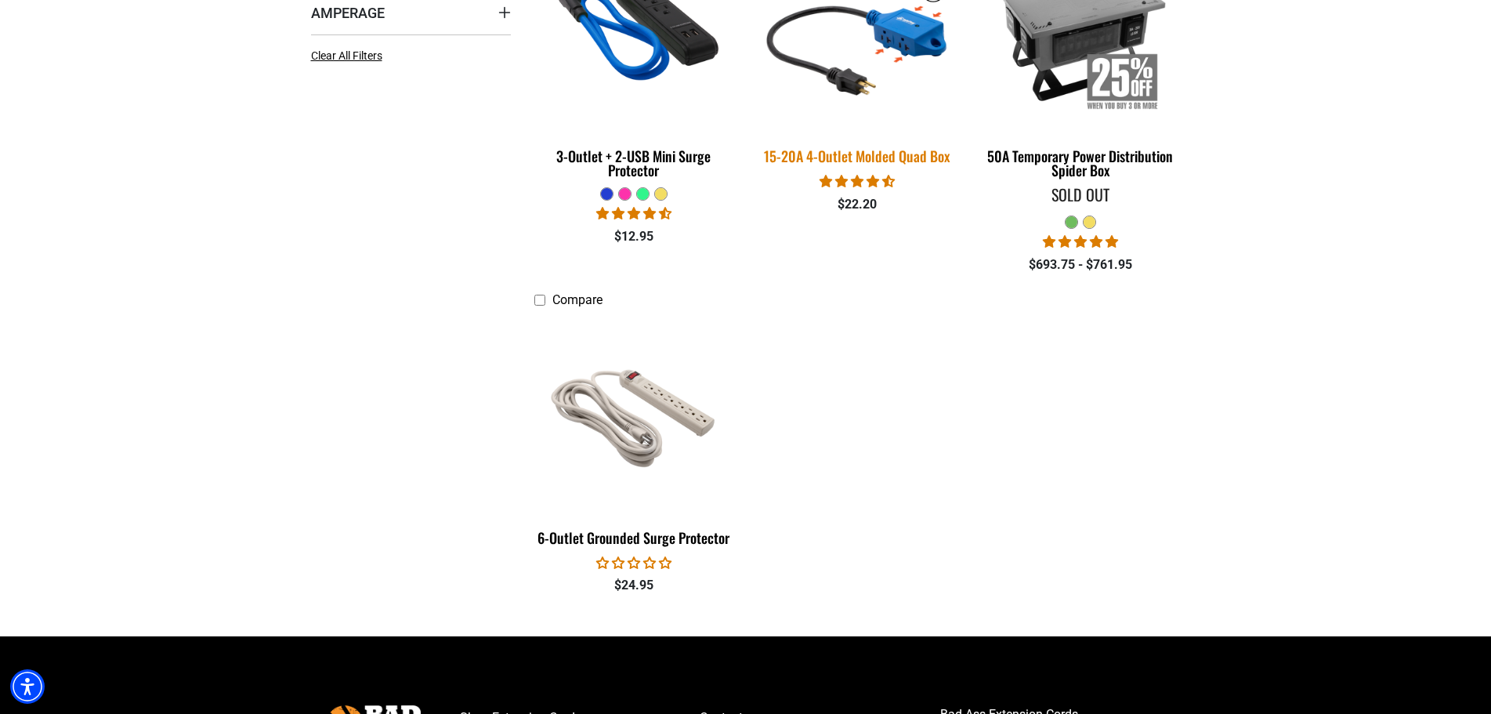
scroll to position [549, 0]
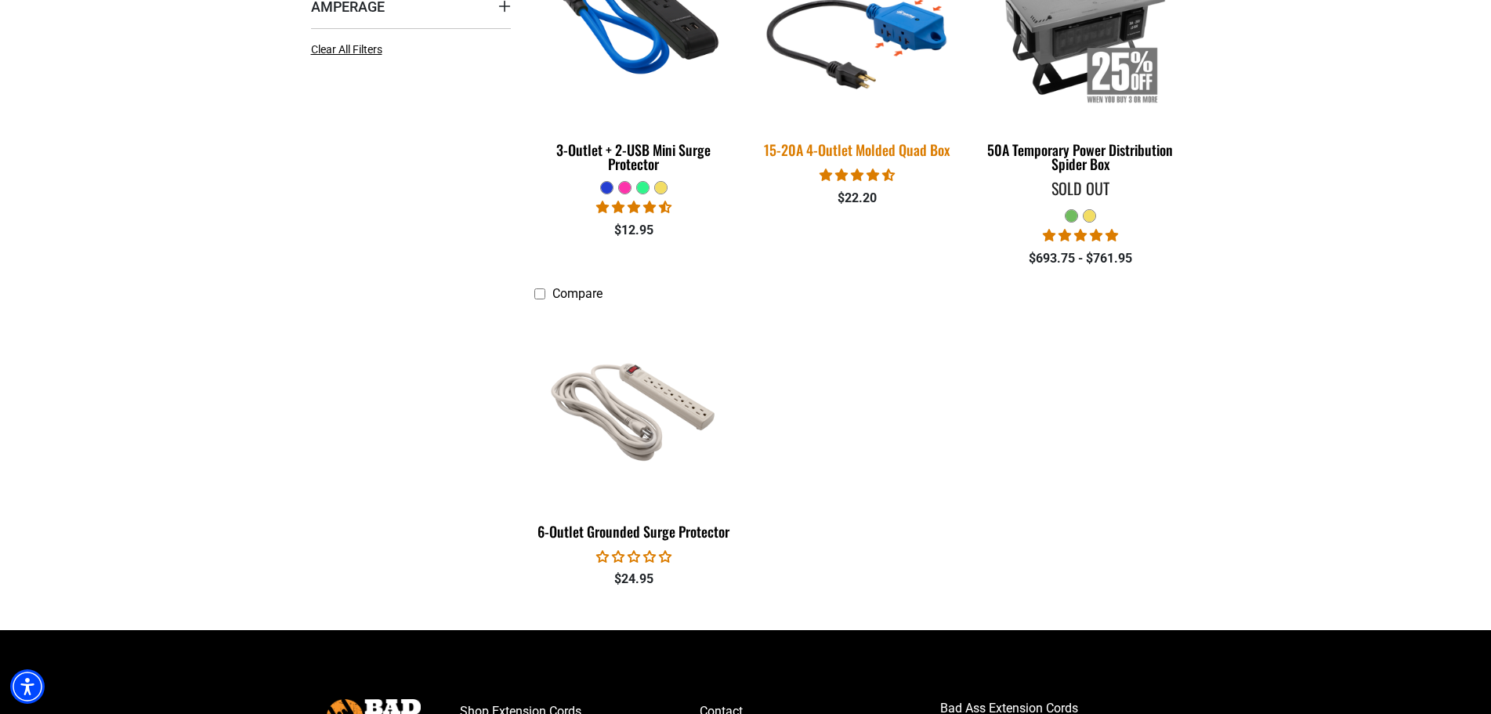
click at [889, 92] on img at bounding box center [857, 26] width 219 height 201
